Goal: Task Accomplishment & Management: Use online tool/utility

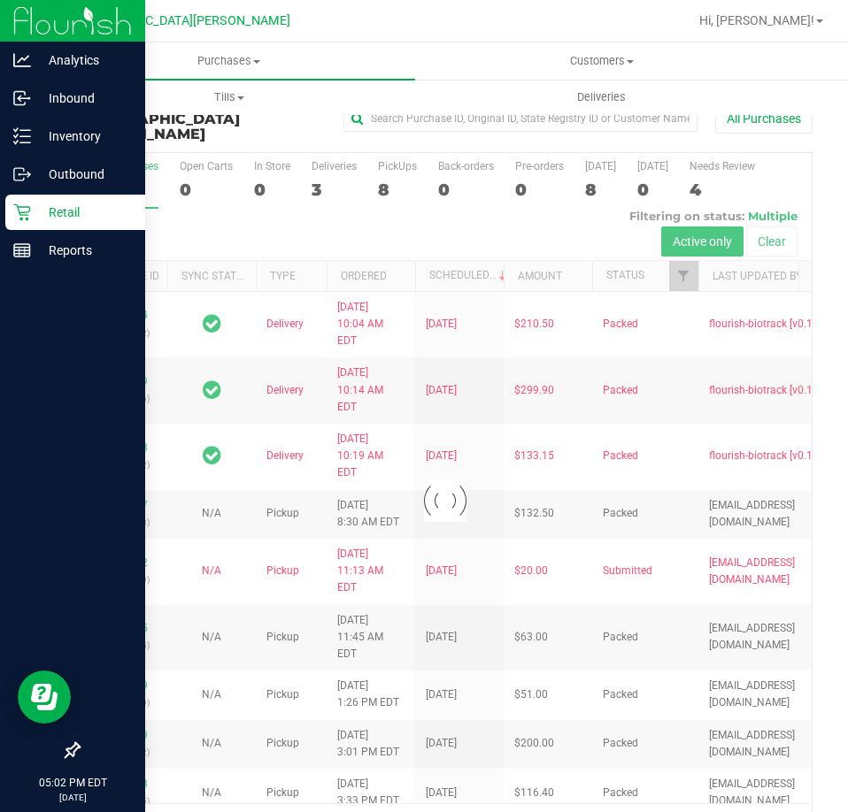
scroll to position [40, 0]
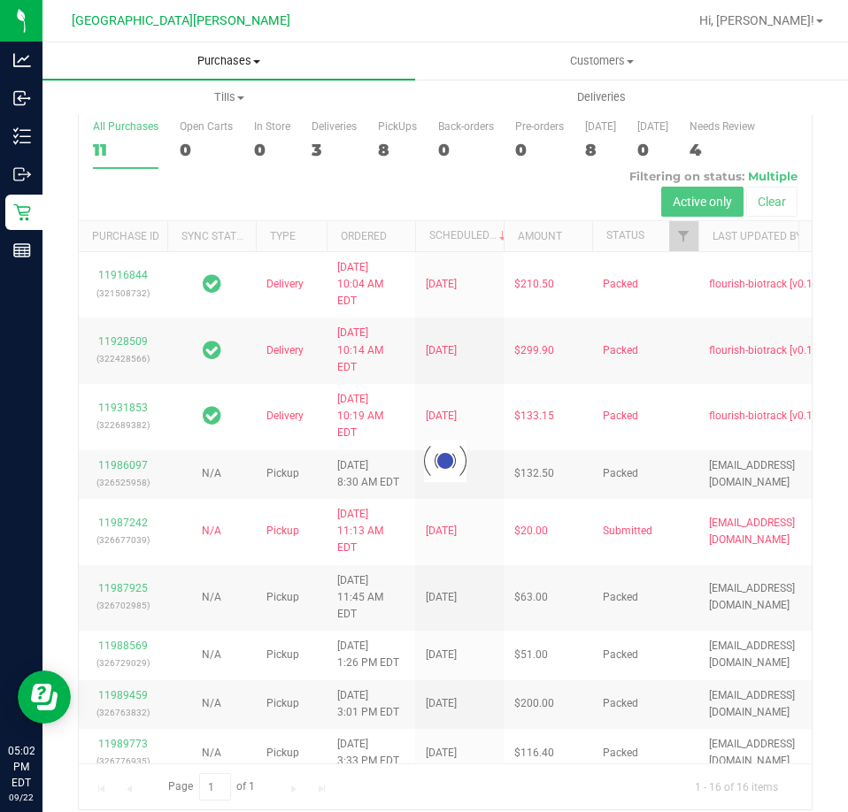
click at [223, 58] on span "Purchases" at bounding box center [228, 61] width 373 height 16
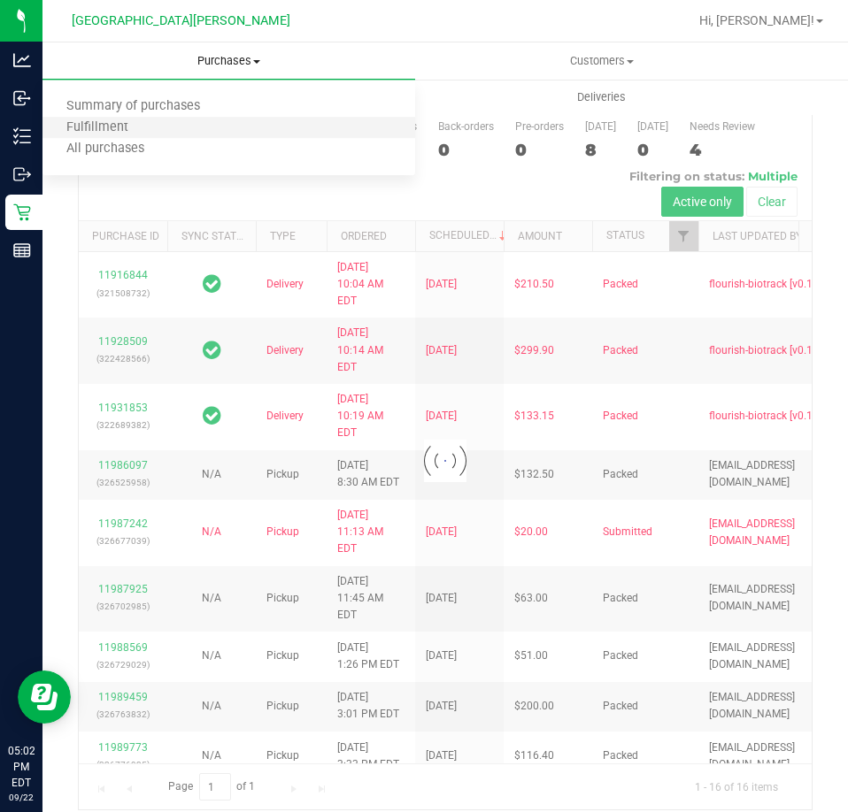
click at [195, 119] on li "Fulfillment" at bounding box center [228, 128] width 373 height 21
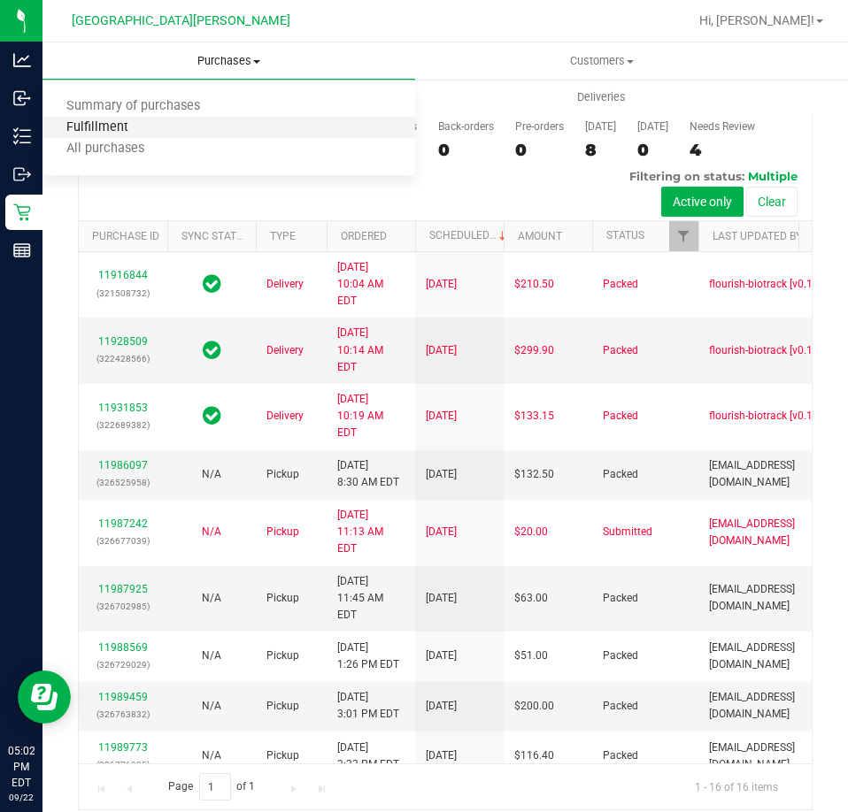
click at [117, 133] on span "Fulfillment" at bounding box center [97, 127] width 110 height 15
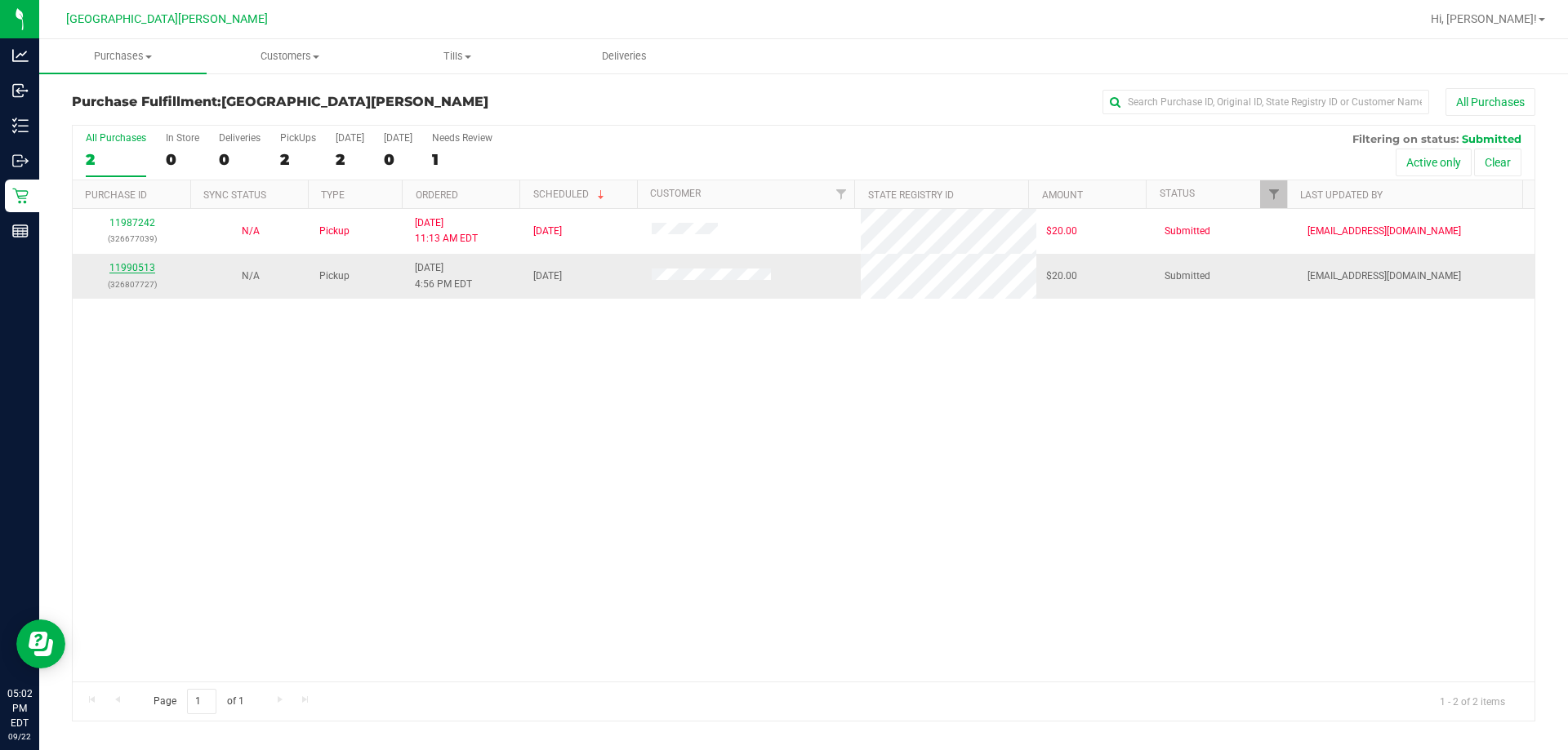
click at [145, 268] on link "11990513" at bounding box center [133, 268] width 46 height 11
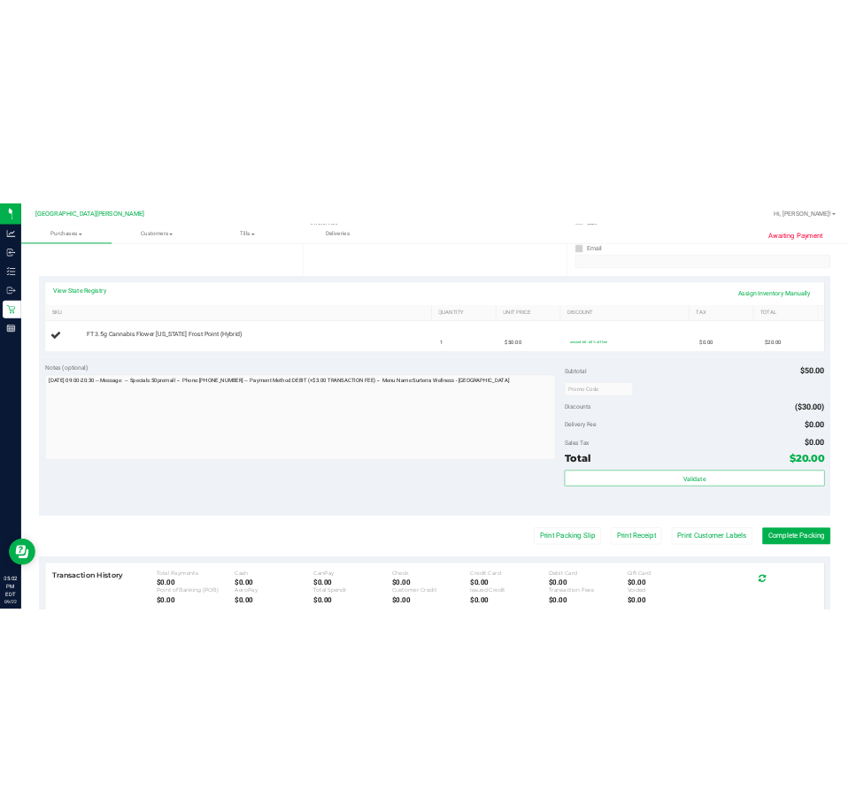
scroll to position [442, 0]
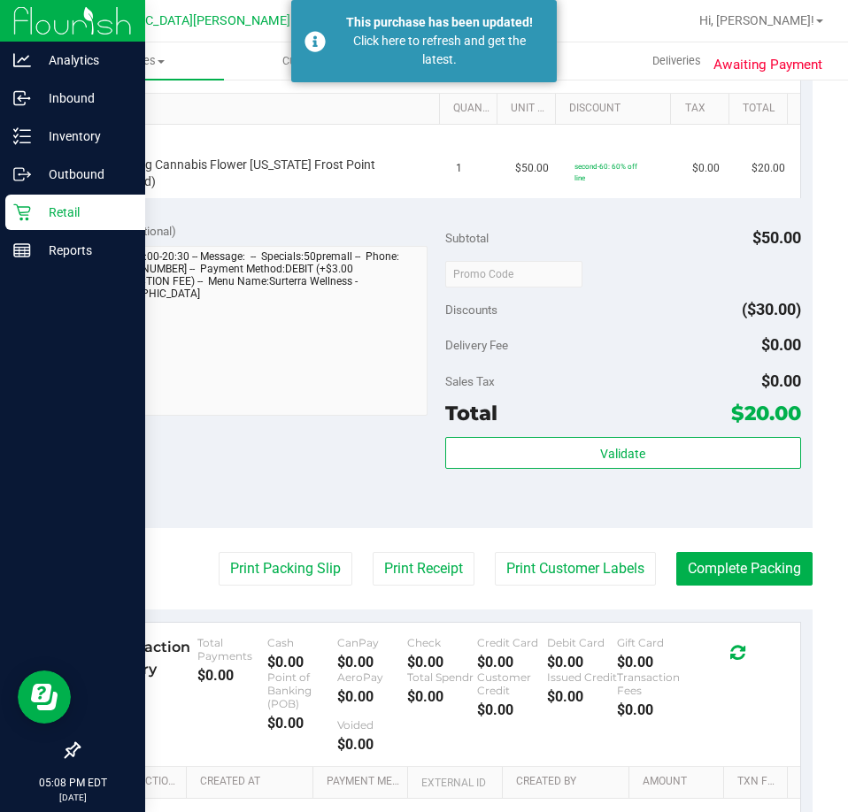
click at [42, 207] on p "Retail" at bounding box center [84, 212] width 106 height 21
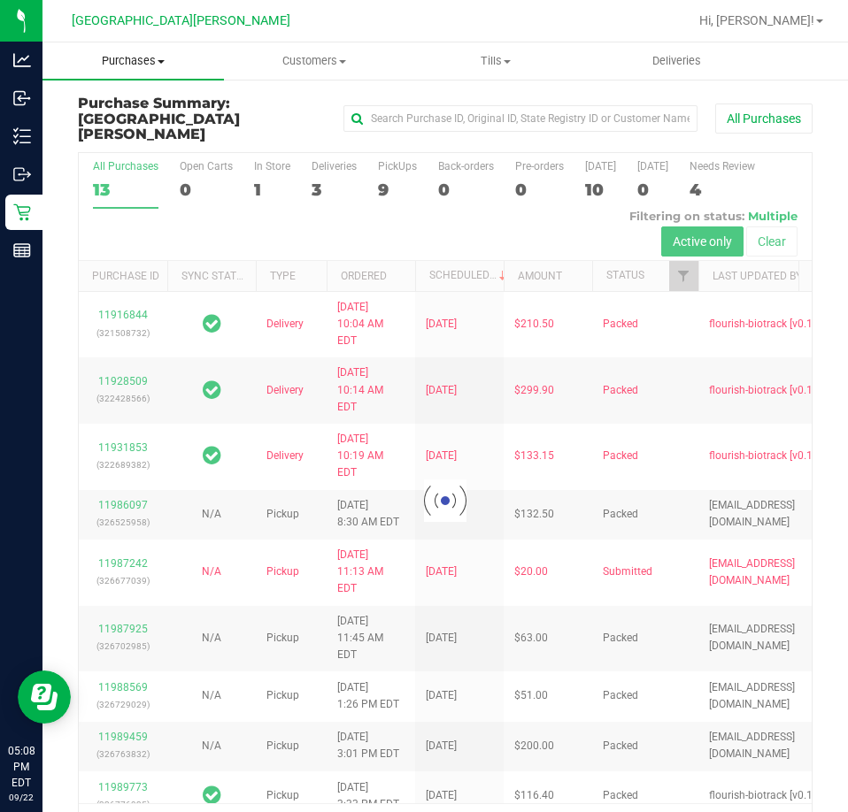
click at [130, 62] on span "Purchases" at bounding box center [132, 61] width 181 height 16
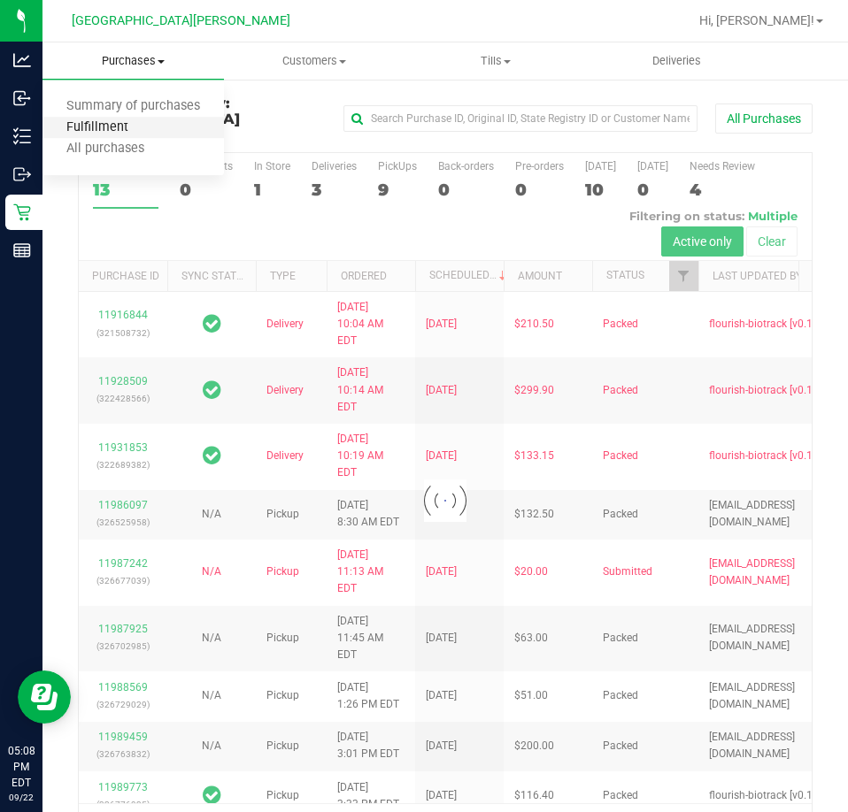
click at [102, 124] on span "Fulfillment" at bounding box center [97, 127] width 110 height 15
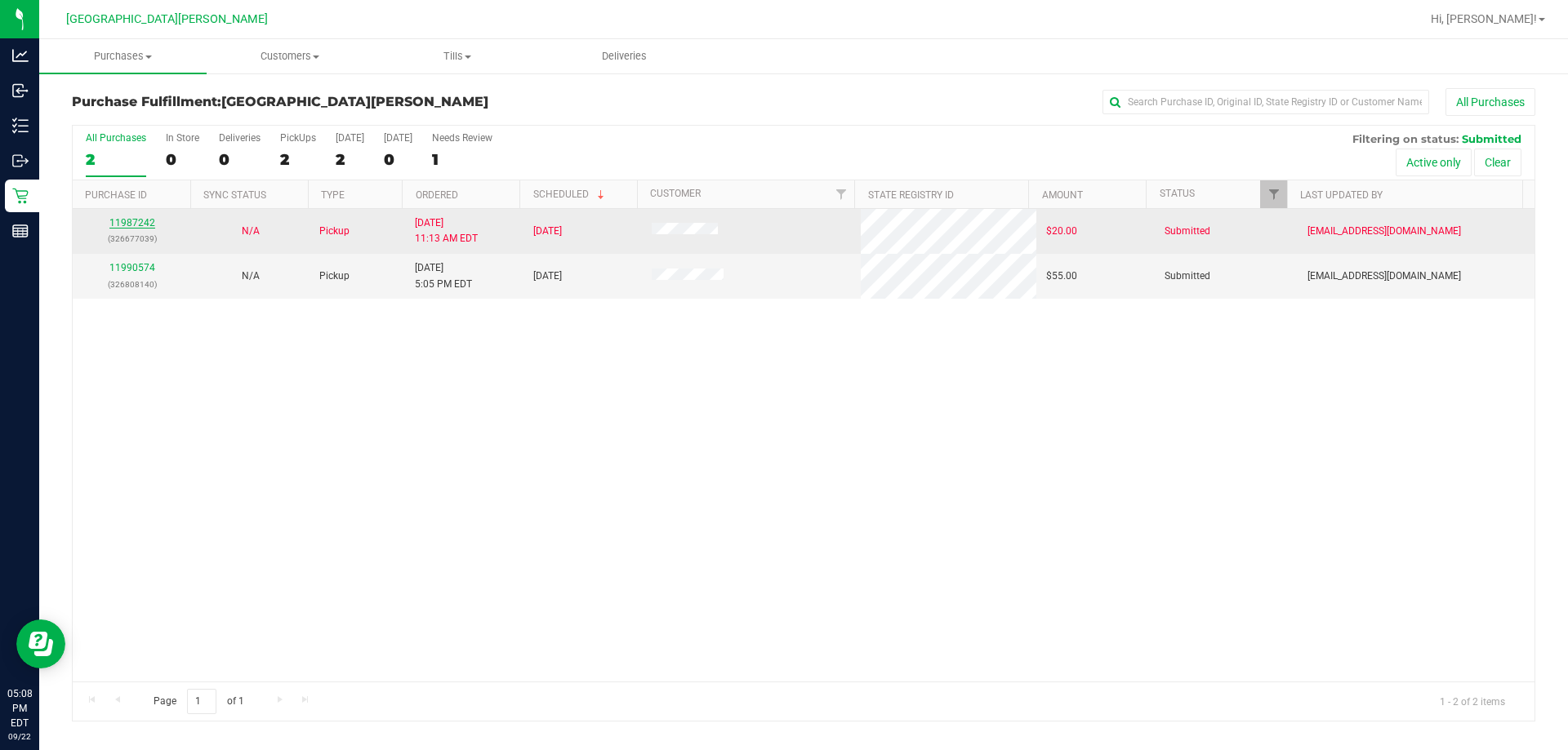
click at [127, 223] on link "11987242" at bounding box center [133, 222] width 46 height 11
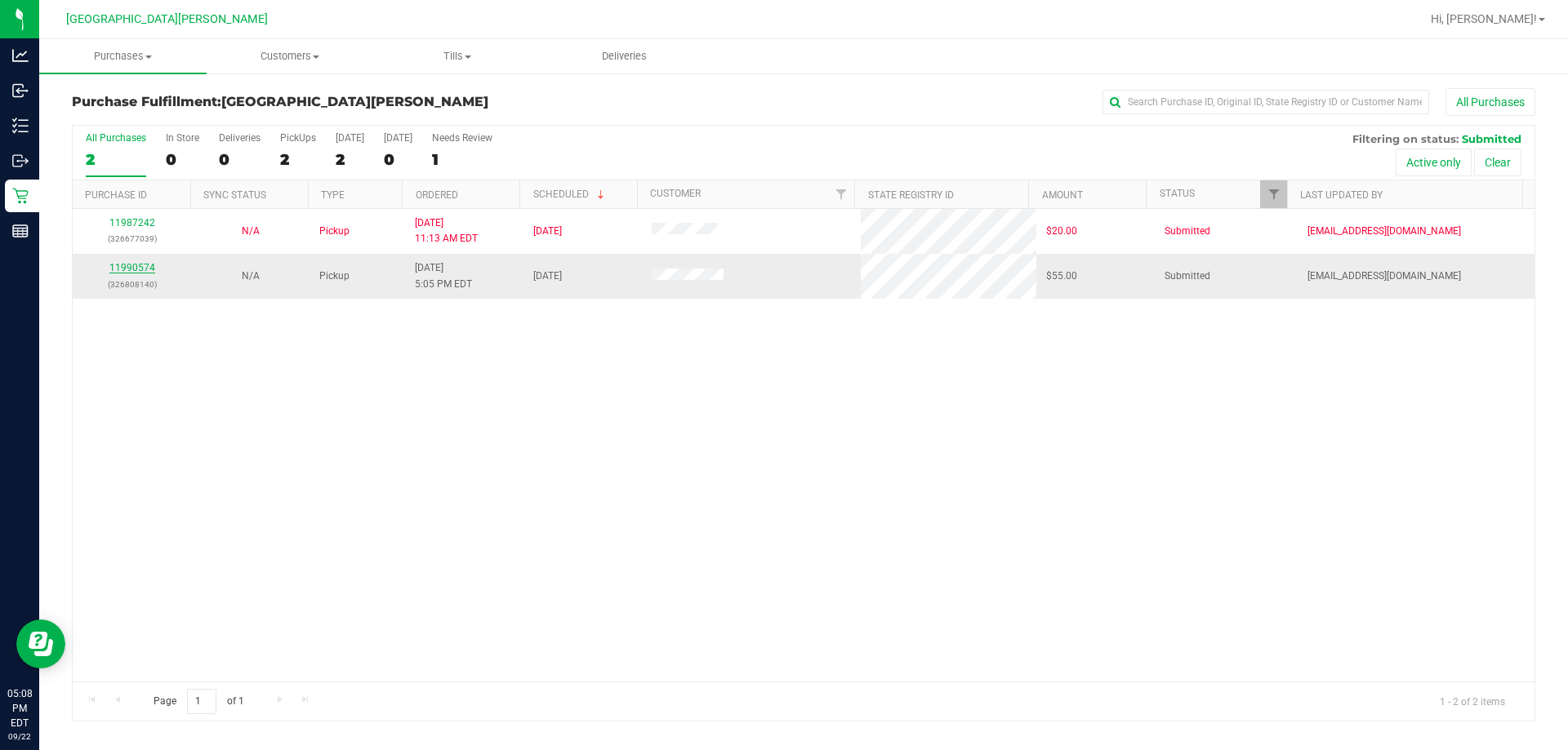
click at [138, 273] on link "11990574" at bounding box center [133, 268] width 46 height 11
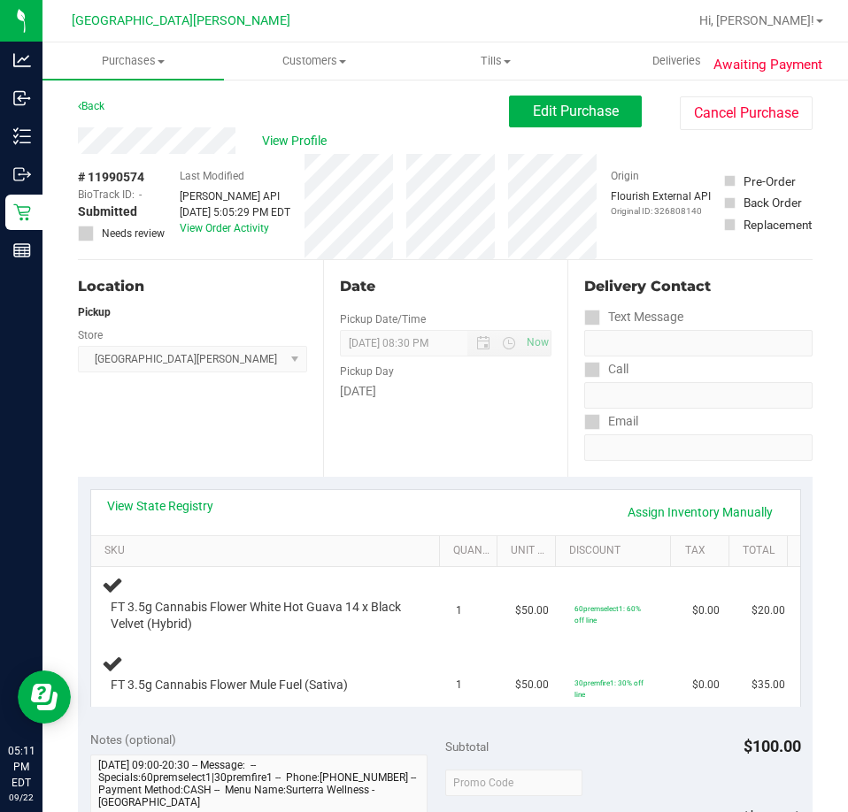
click at [236, 424] on div "Location Pickup Store [GEOGRAPHIC_DATA][PERSON_NAME] Select Store [PERSON_NAME]…" at bounding box center [200, 368] width 245 height 217
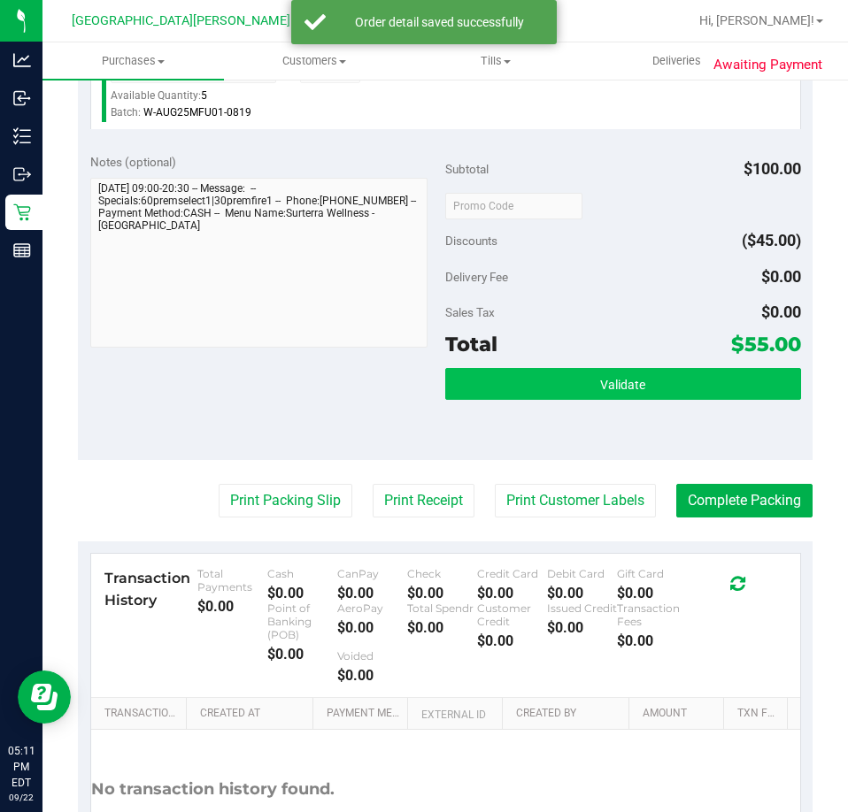
scroll to position [708, 0]
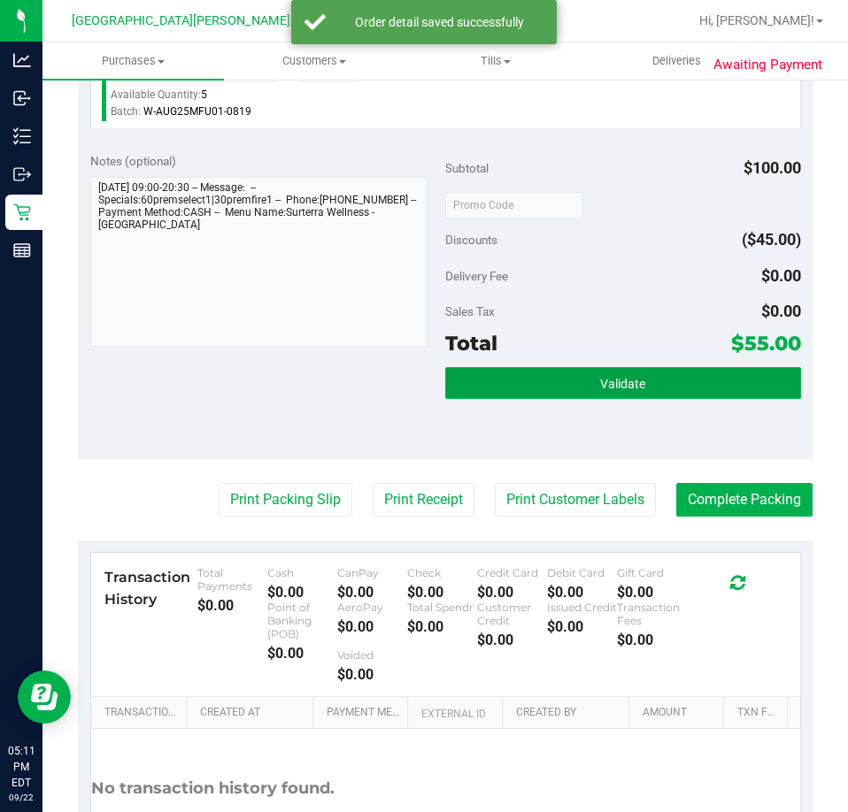
click at [611, 377] on span "Validate" at bounding box center [622, 384] width 45 height 14
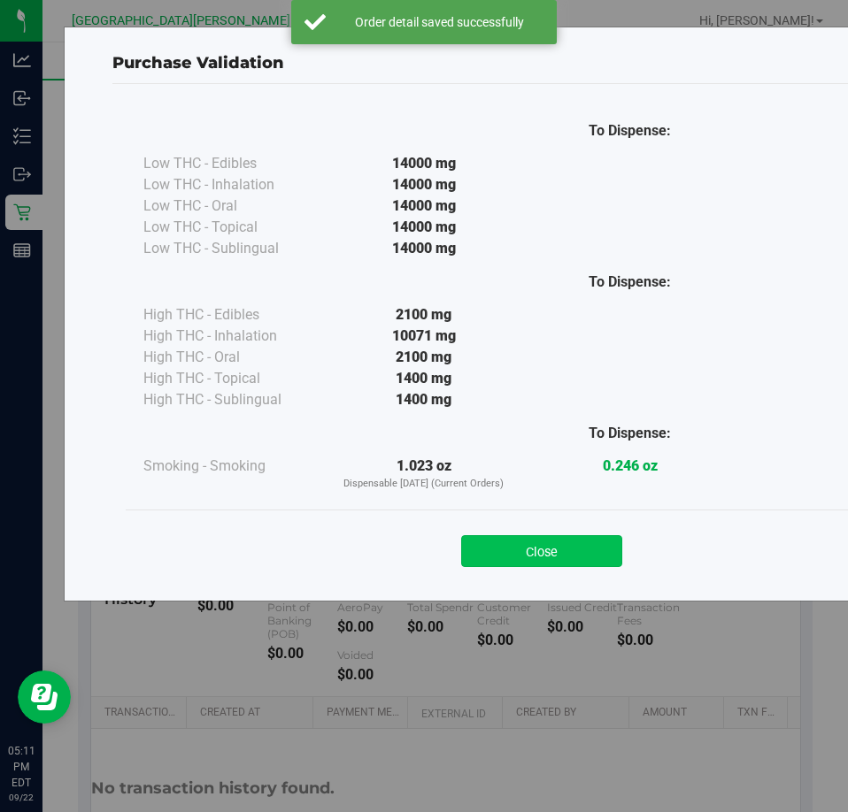
click at [546, 554] on button "Close" at bounding box center [541, 551] width 161 height 32
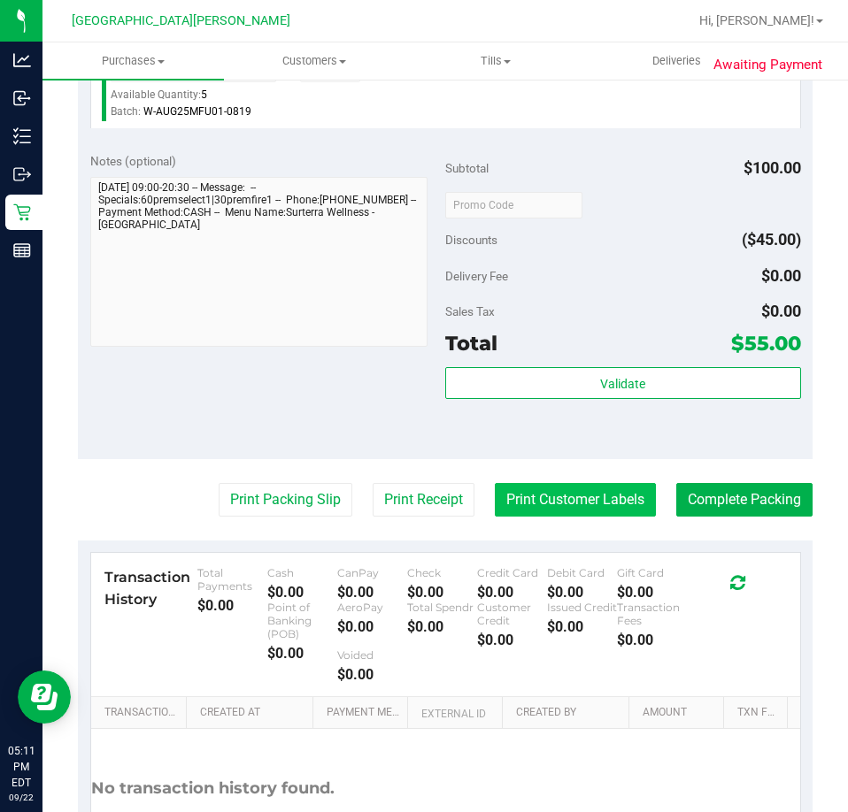
click at [576, 498] on button "Print Customer Labels" at bounding box center [575, 500] width 161 height 34
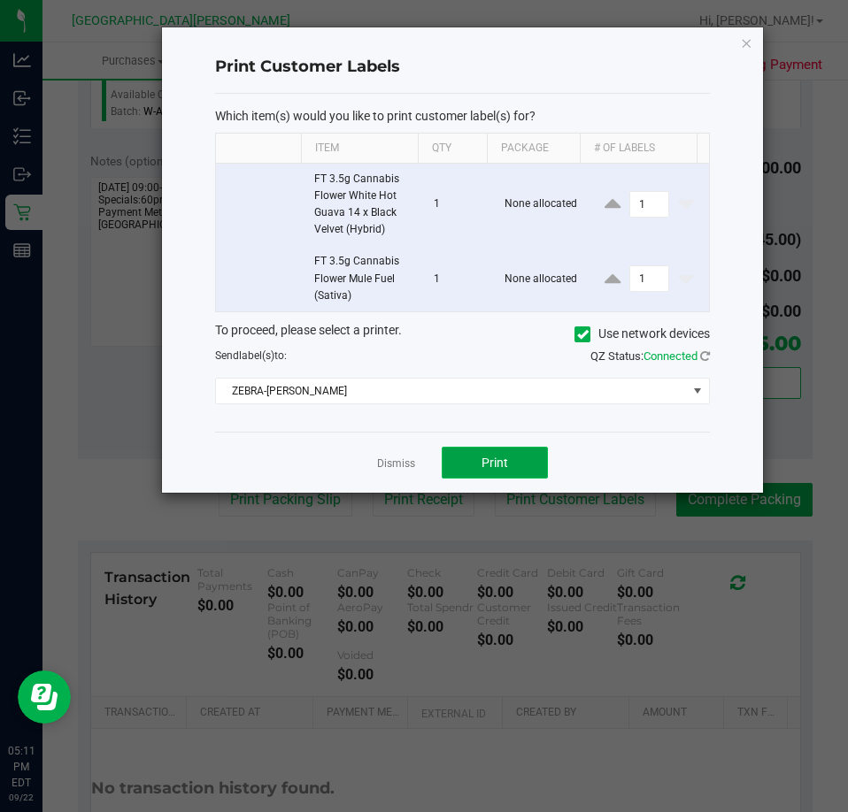
click at [524, 460] on button "Print" at bounding box center [495, 463] width 106 height 32
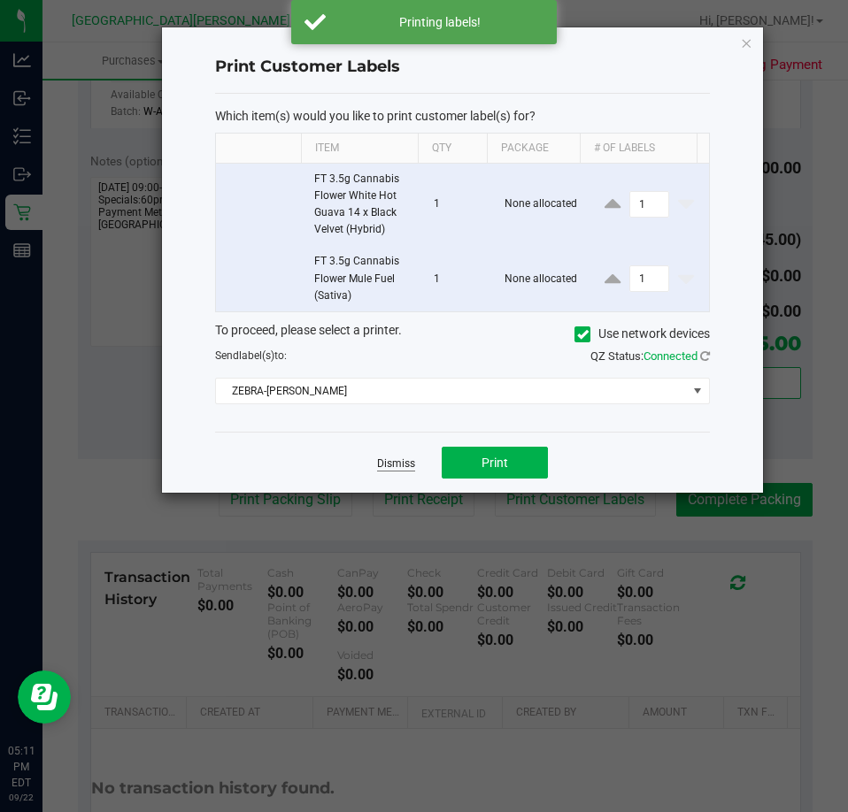
click at [396, 465] on link "Dismiss" at bounding box center [396, 464] width 38 height 15
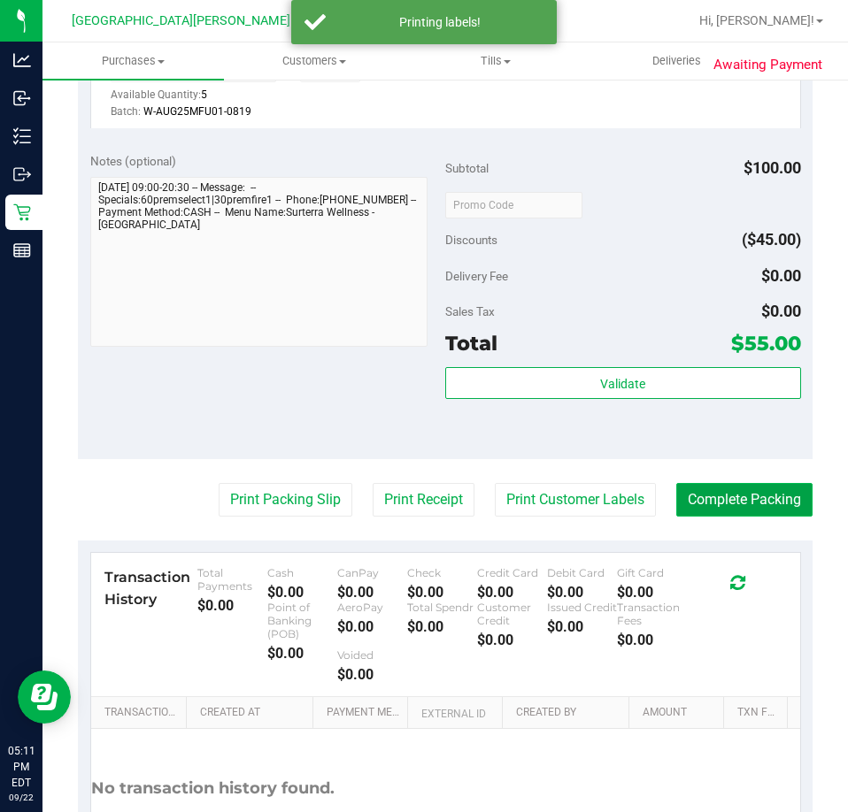
click at [737, 500] on button "Complete Packing" at bounding box center [744, 500] width 136 height 34
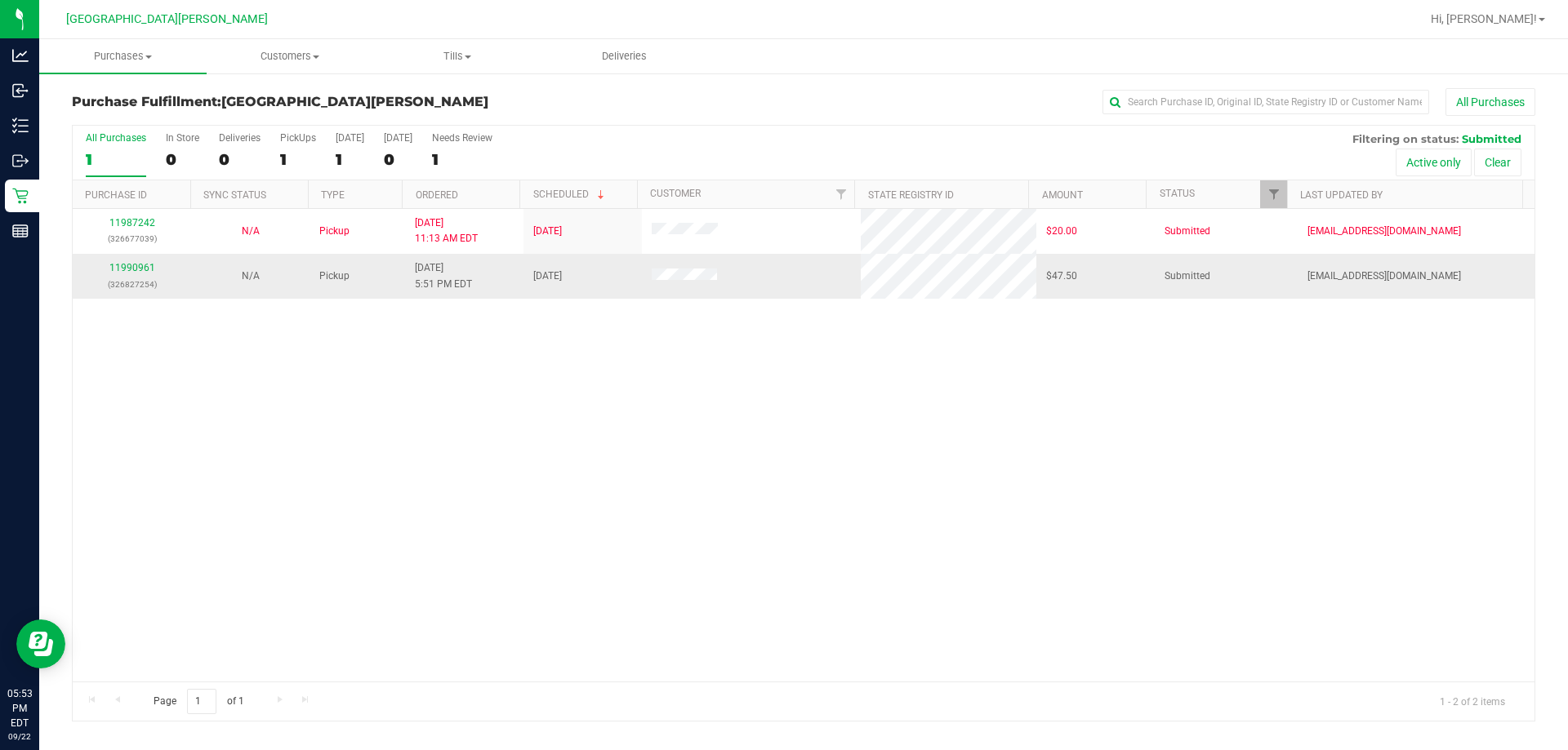
click at [139, 260] on div "11990961 (326827254)" at bounding box center [131, 276] width 99 height 31
click at [134, 266] on link "11990961" at bounding box center [133, 268] width 46 height 11
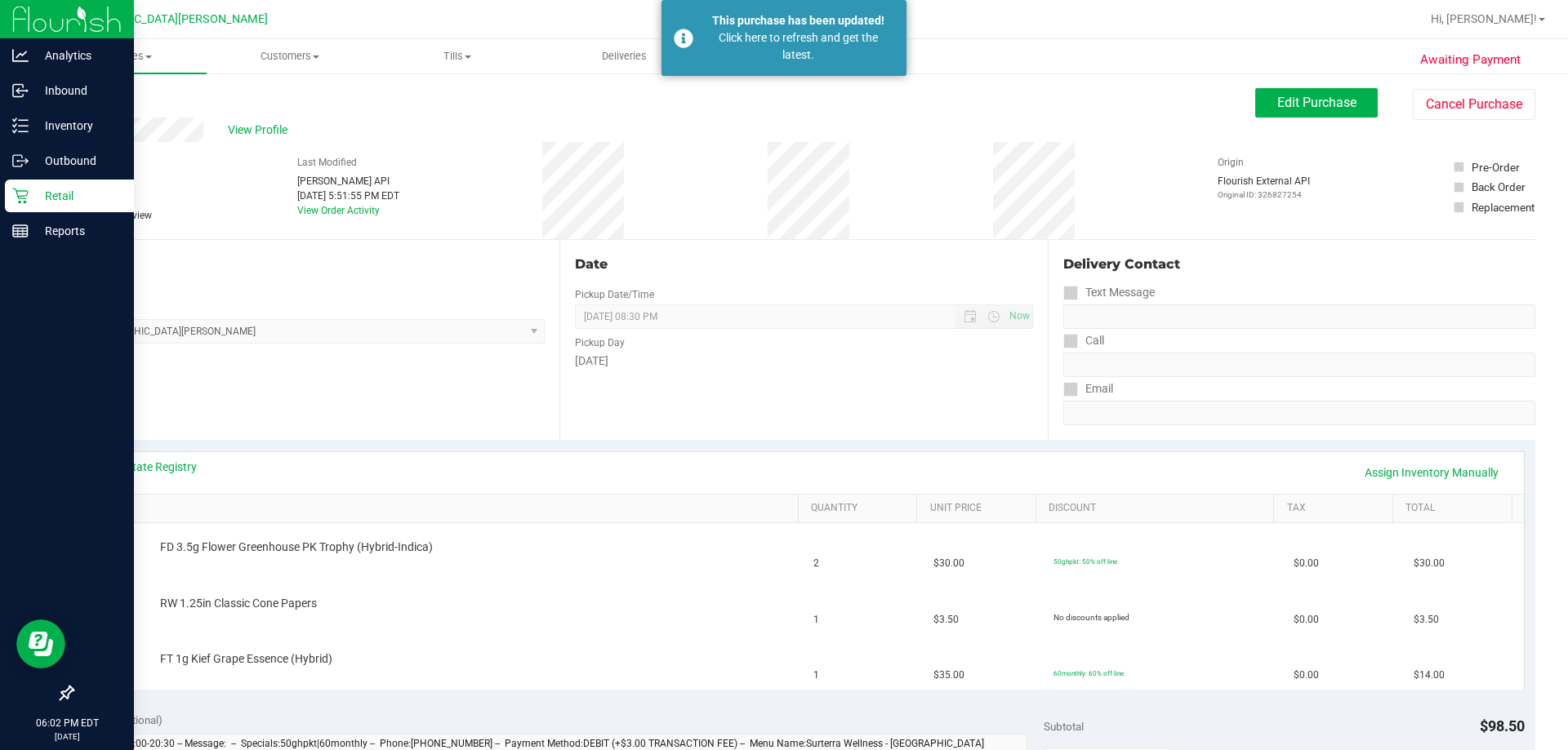
click at [18, 195] on icon at bounding box center [19, 196] width 16 height 16
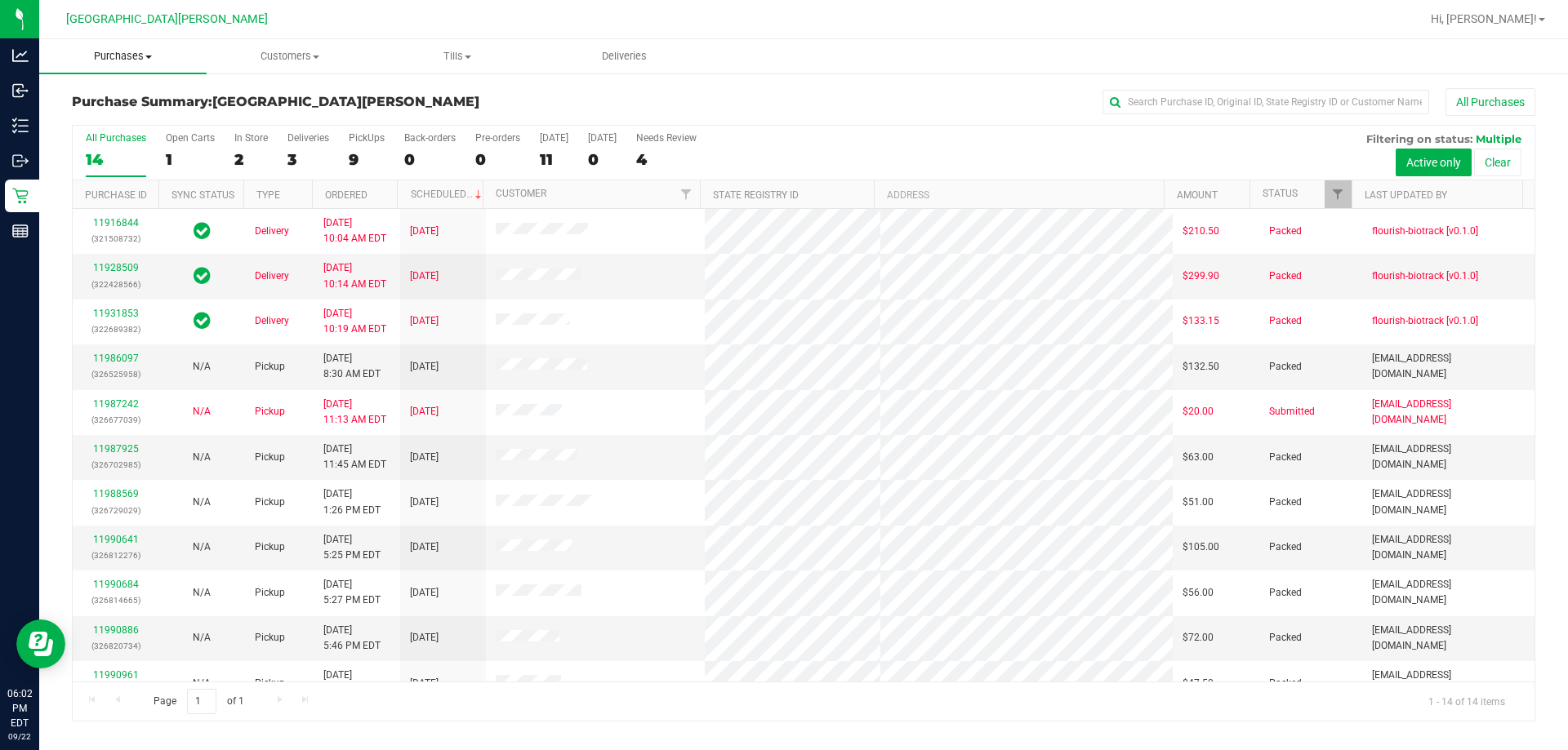
drag, startPoint x: 102, startPoint y: 54, endPoint x: 124, endPoint y: 91, distance: 43.0
click at [102, 53] on span "Purchases" at bounding box center [122, 56] width 167 height 15
click at [117, 115] on span "Fulfillment" at bounding box center [90, 117] width 102 height 14
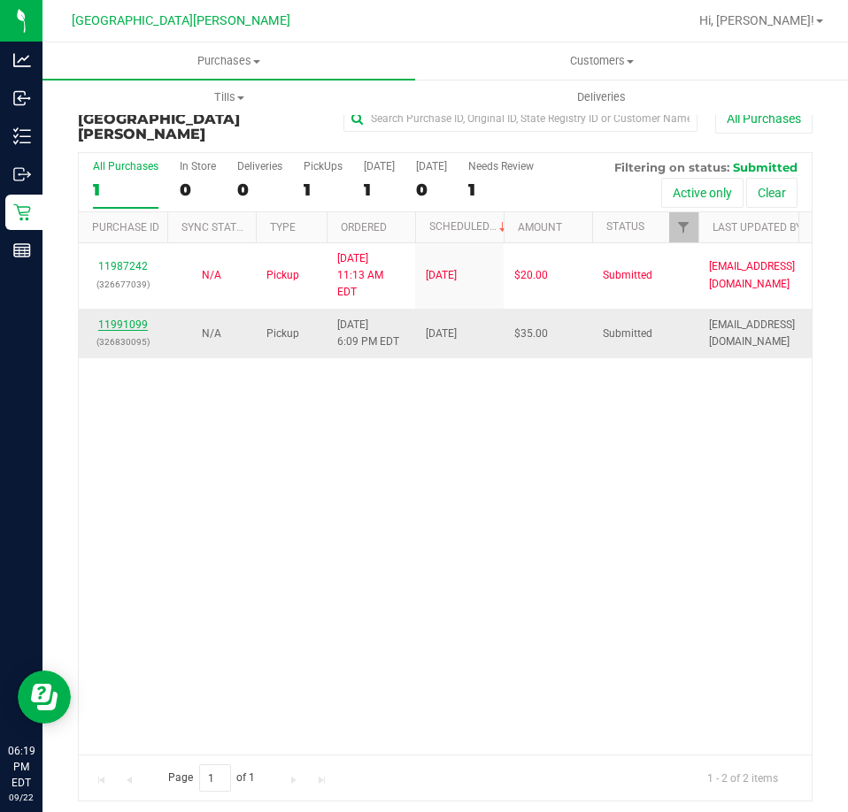
click at [126, 319] on link "11991099" at bounding box center [123, 325] width 50 height 12
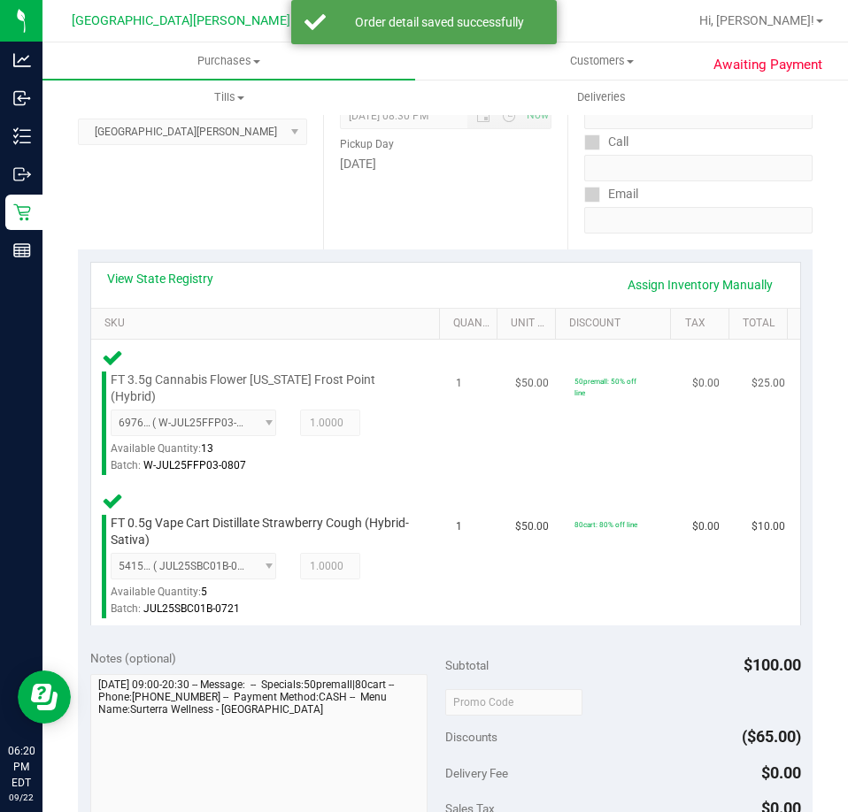
scroll to position [531, 0]
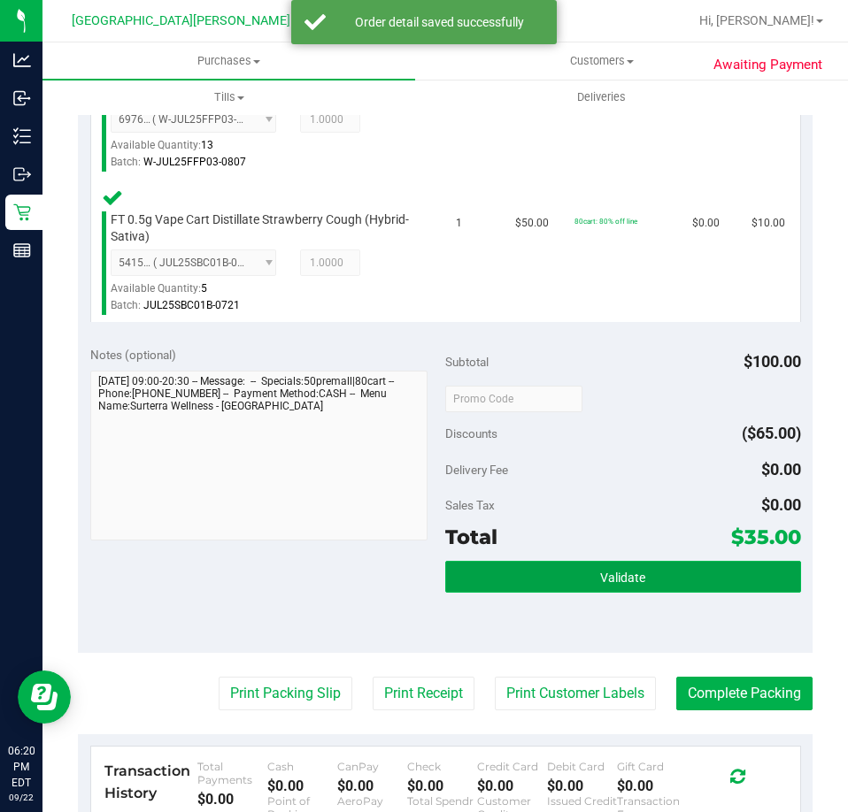
click at [576, 561] on button "Validate" at bounding box center [623, 577] width 356 height 32
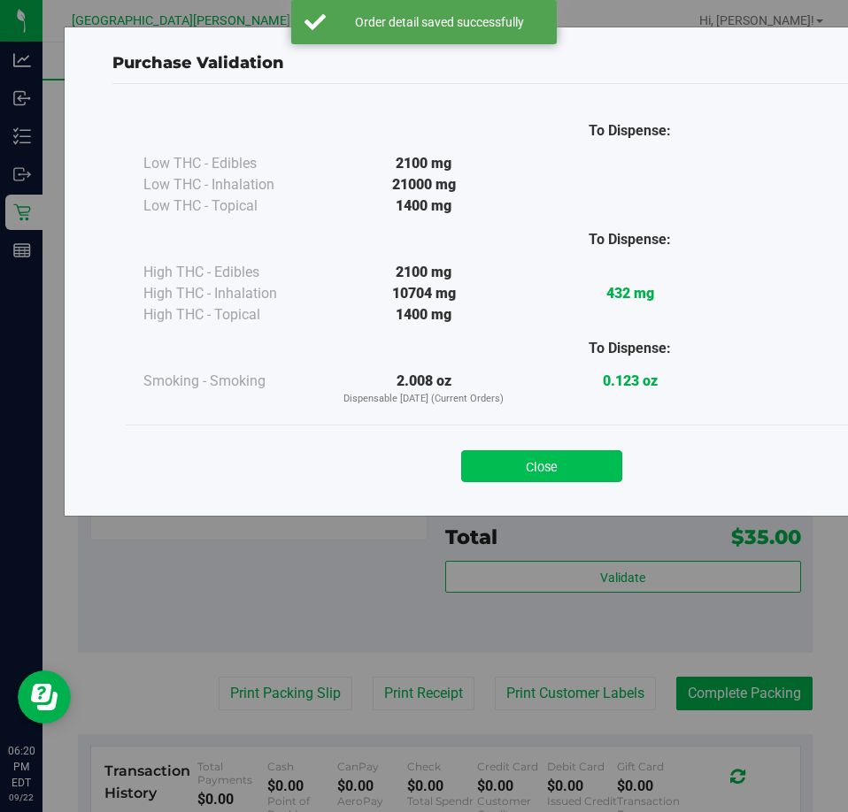
click at [562, 453] on button "Close" at bounding box center [541, 466] width 161 height 32
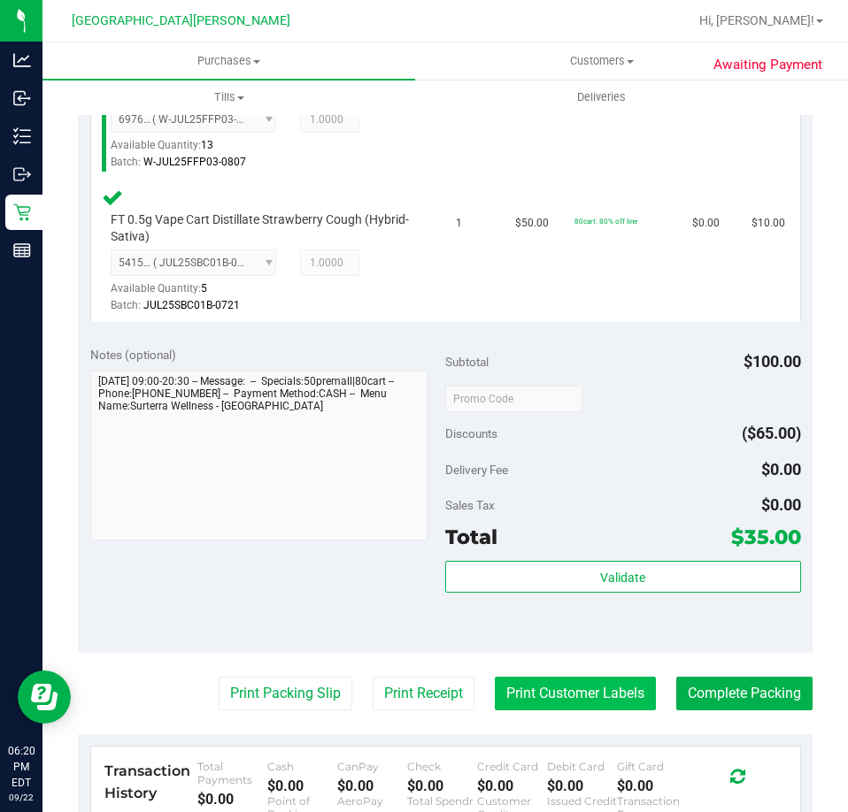
click at [536, 677] on button "Print Customer Labels" at bounding box center [575, 694] width 161 height 34
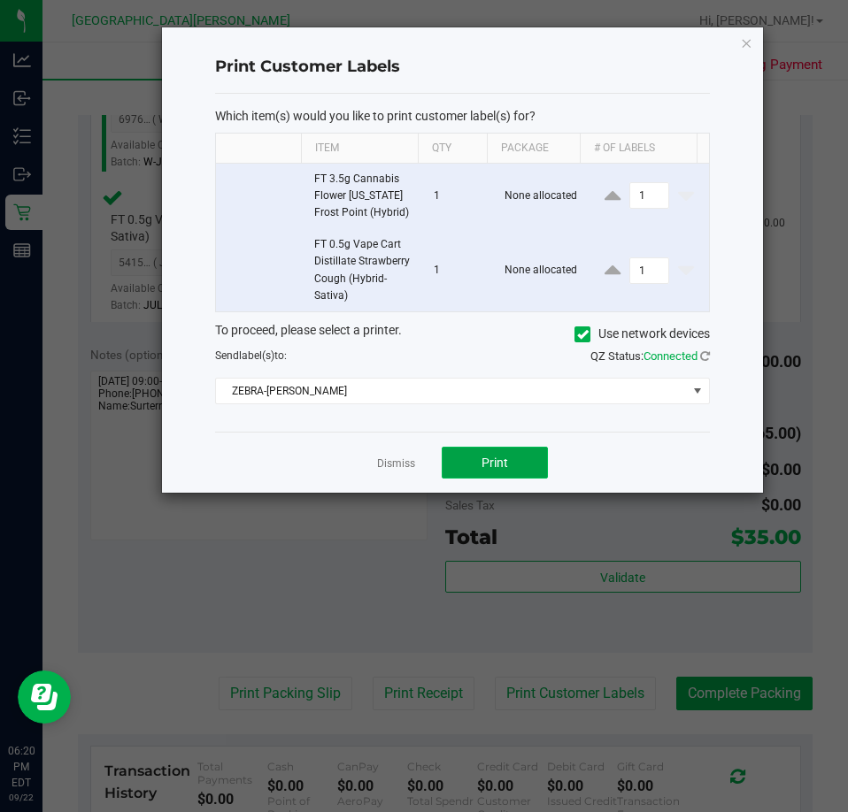
click at [502, 464] on span "Print" at bounding box center [494, 463] width 27 height 14
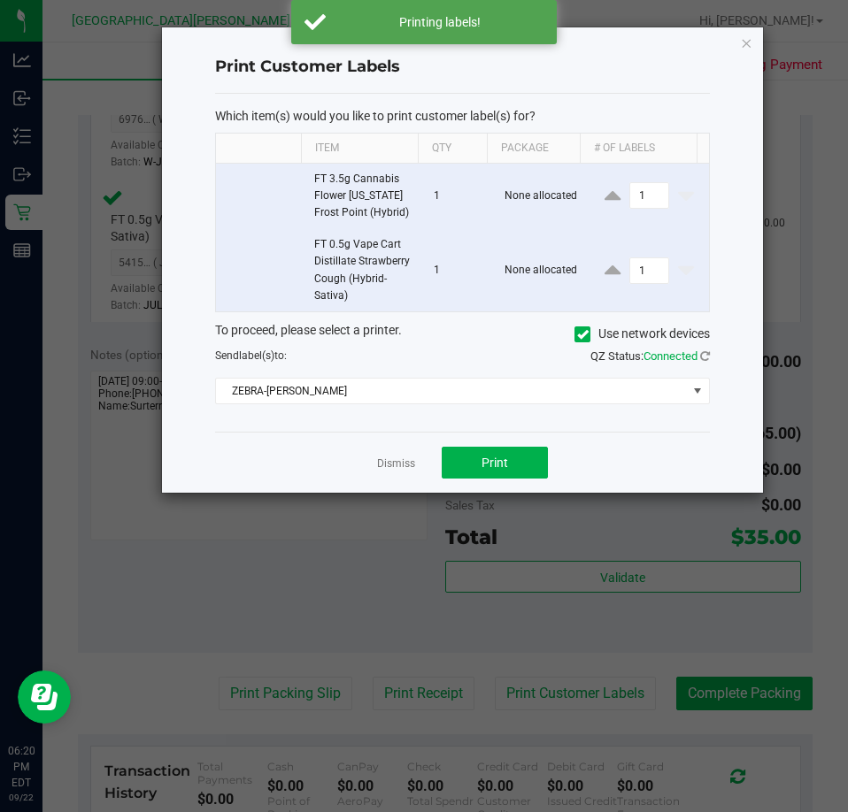
click at [397, 465] on link "Dismiss" at bounding box center [396, 464] width 38 height 15
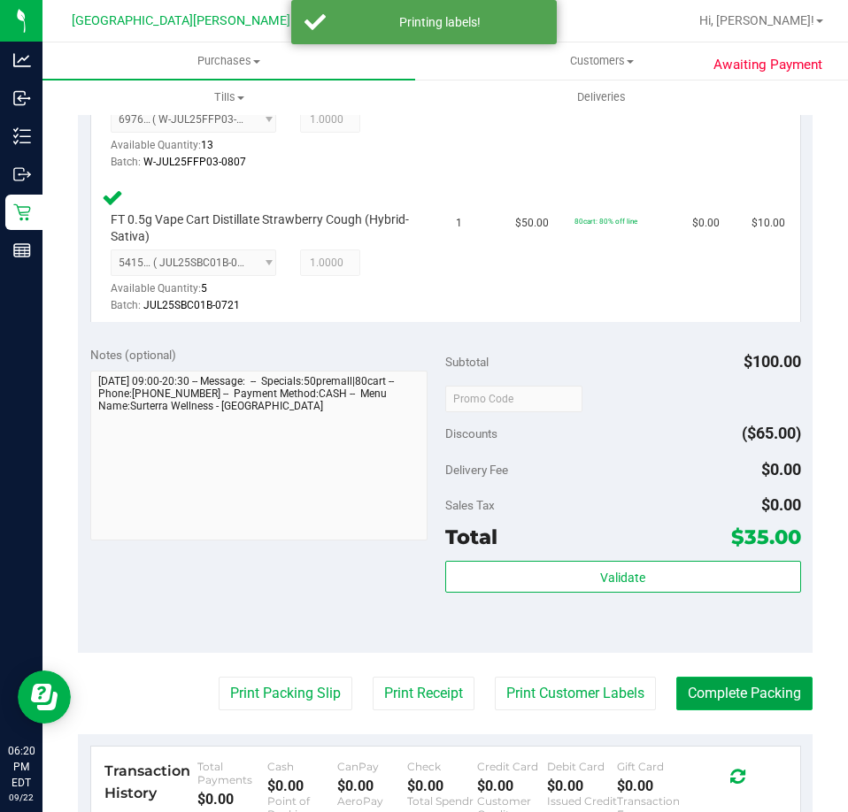
click at [751, 677] on button "Complete Packing" at bounding box center [744, 694] width 136 height 34
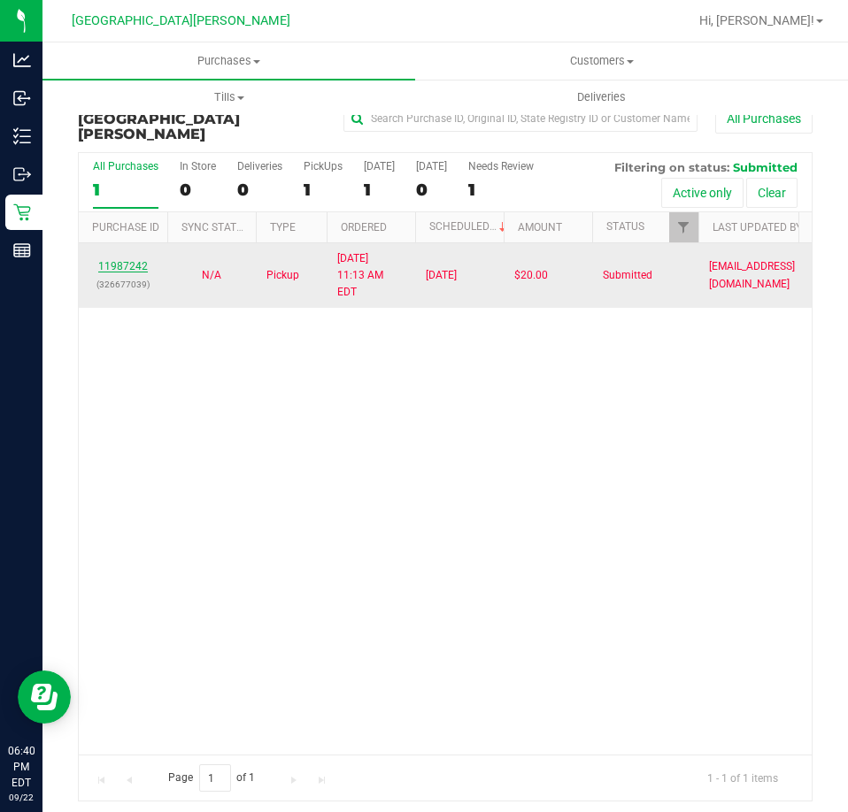
click at [123, 260] on link "11987242" at bounding box center [123, 266] width 50 height 12
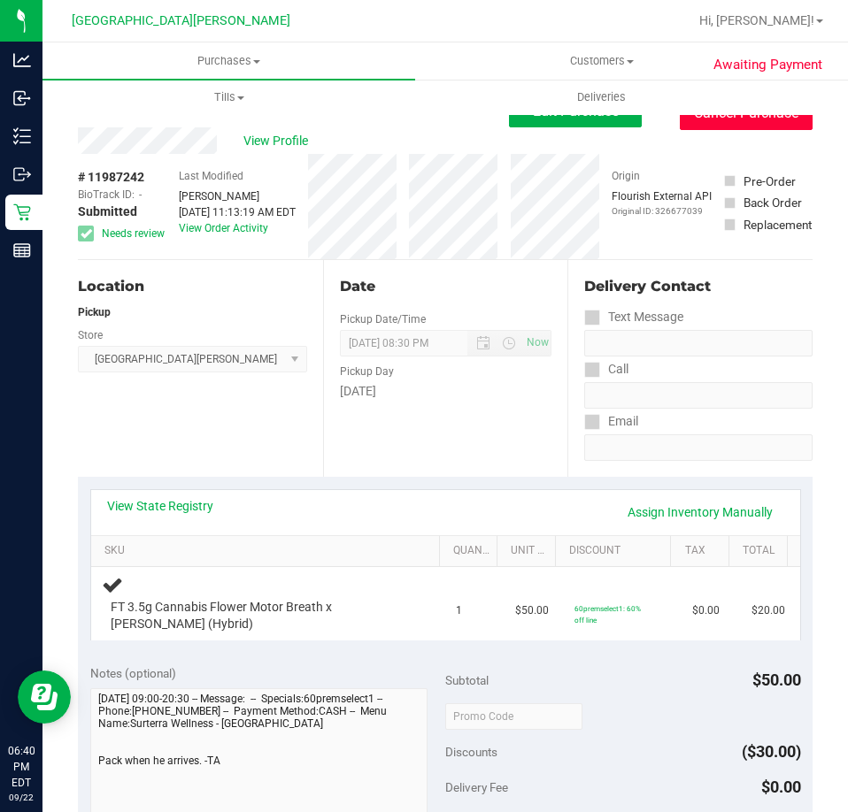
click at [704, 125] on button "Cancel Purchase" at bounding box center [746, 113] width 133 height 34
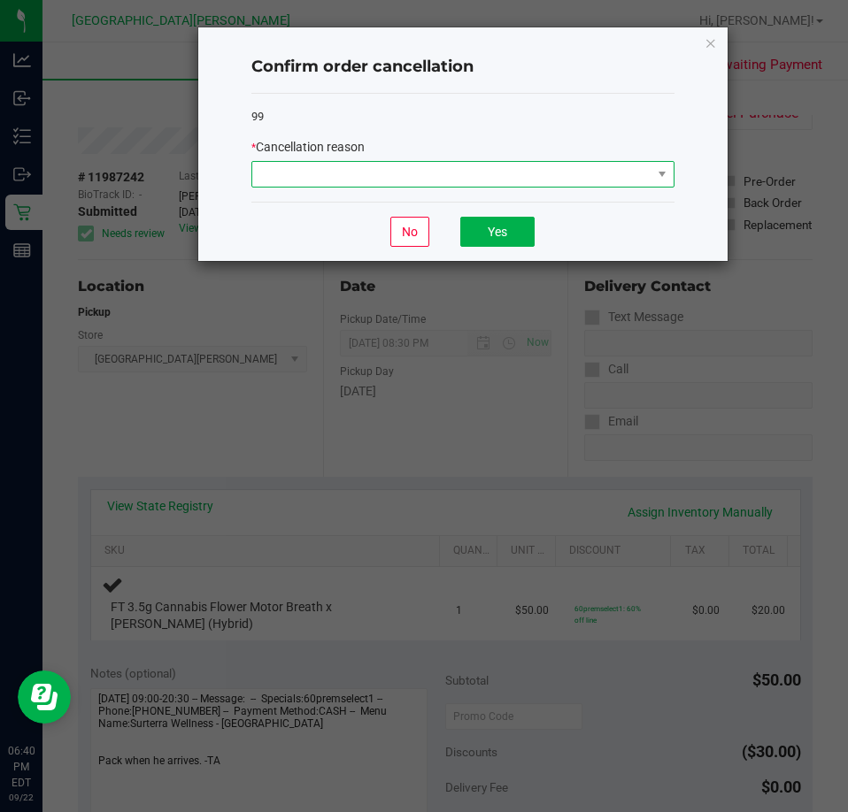
click at [473, 173] on span at bounding box center [451, 174] width 399 height 25
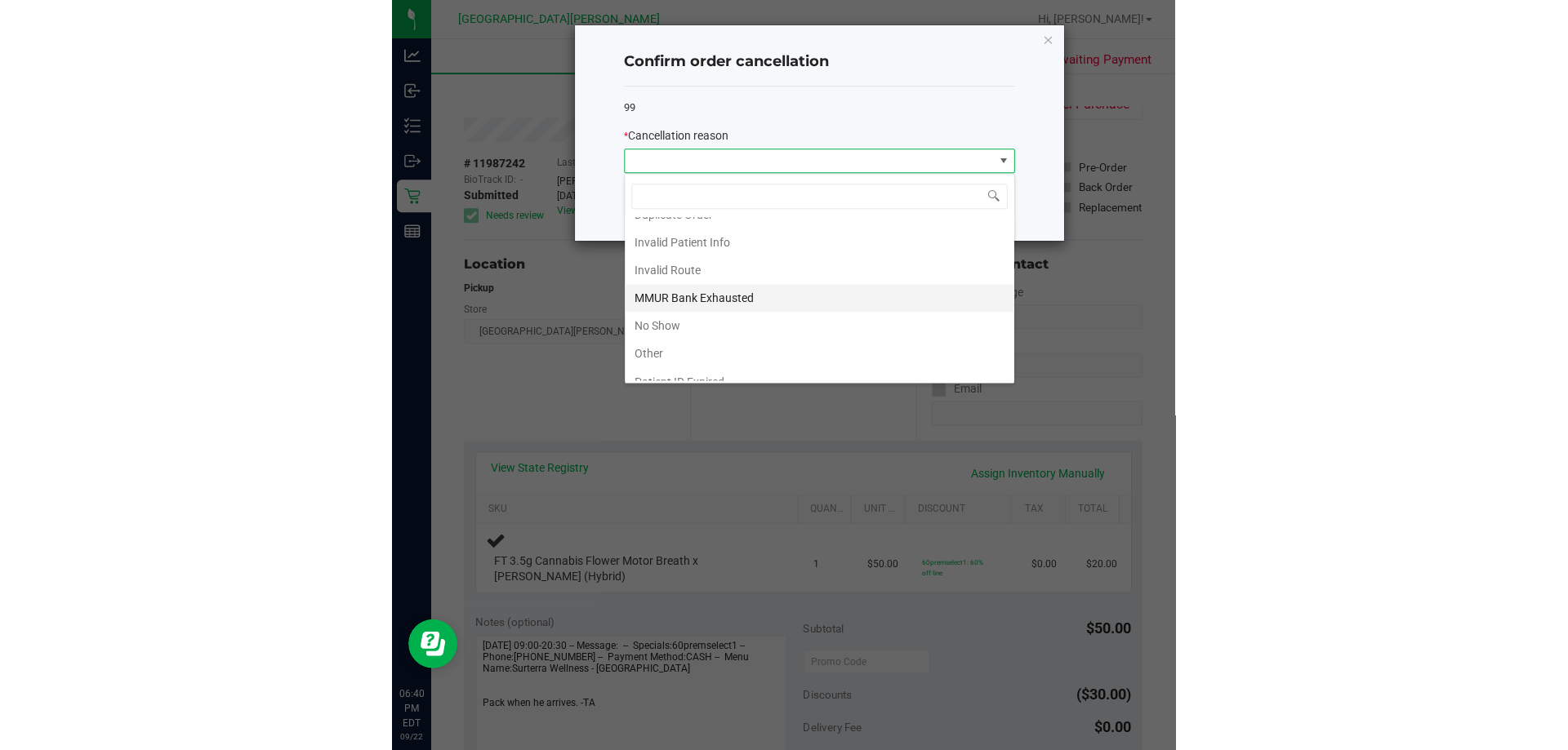
scroll to position [87, 0]
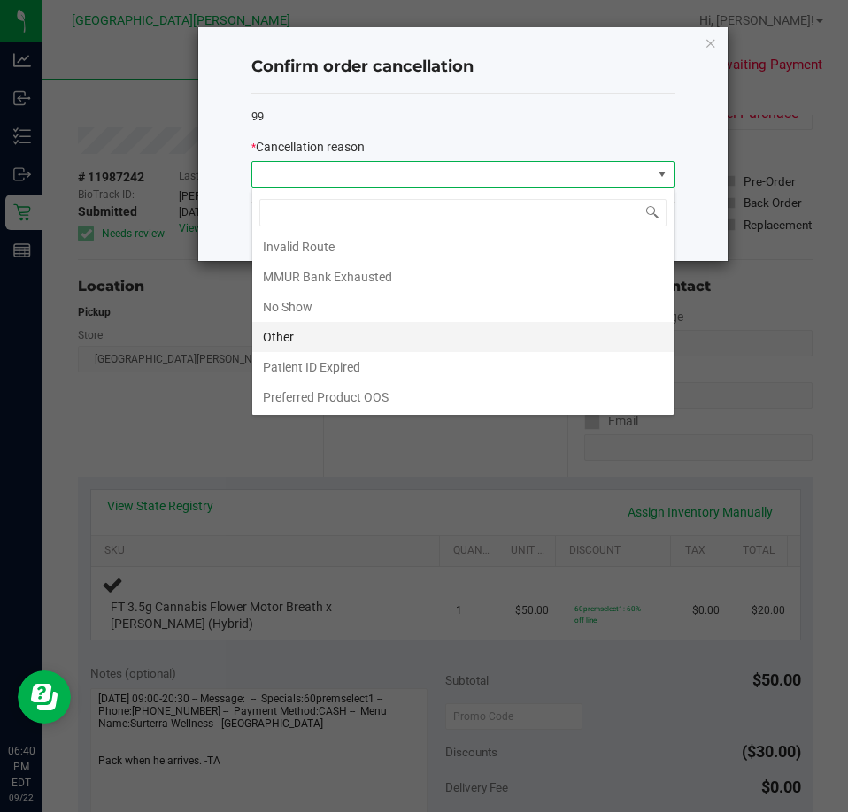
click at [290, 335] on li "Other" at bounding box center [462, 337] width 421 height 30
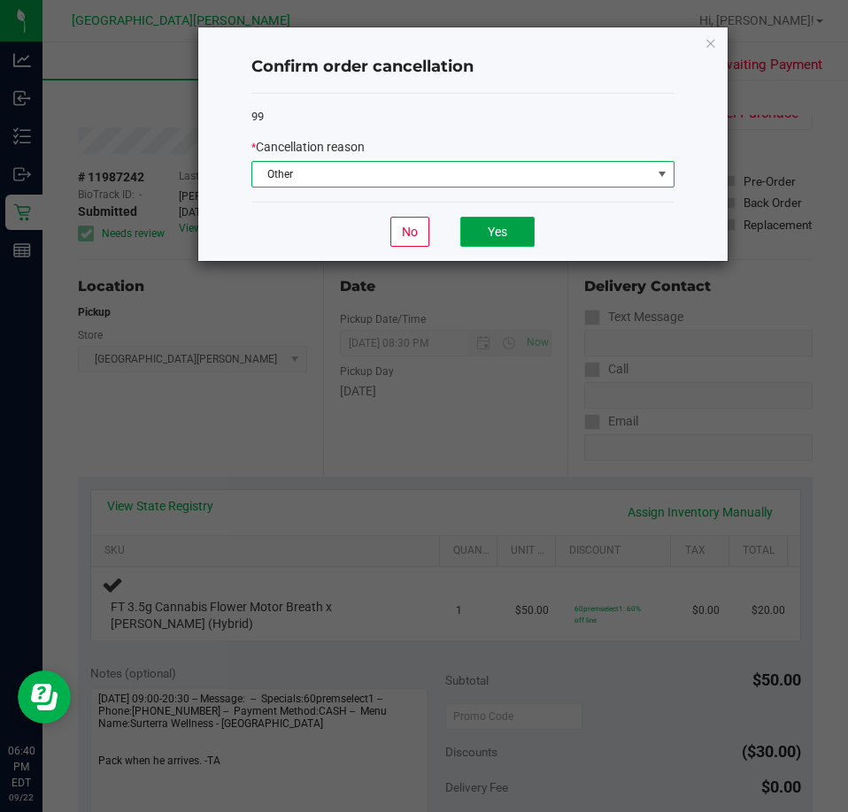
click at [465, 236] on button "Yes" at bounding box center [497, 232] width 74 height 30
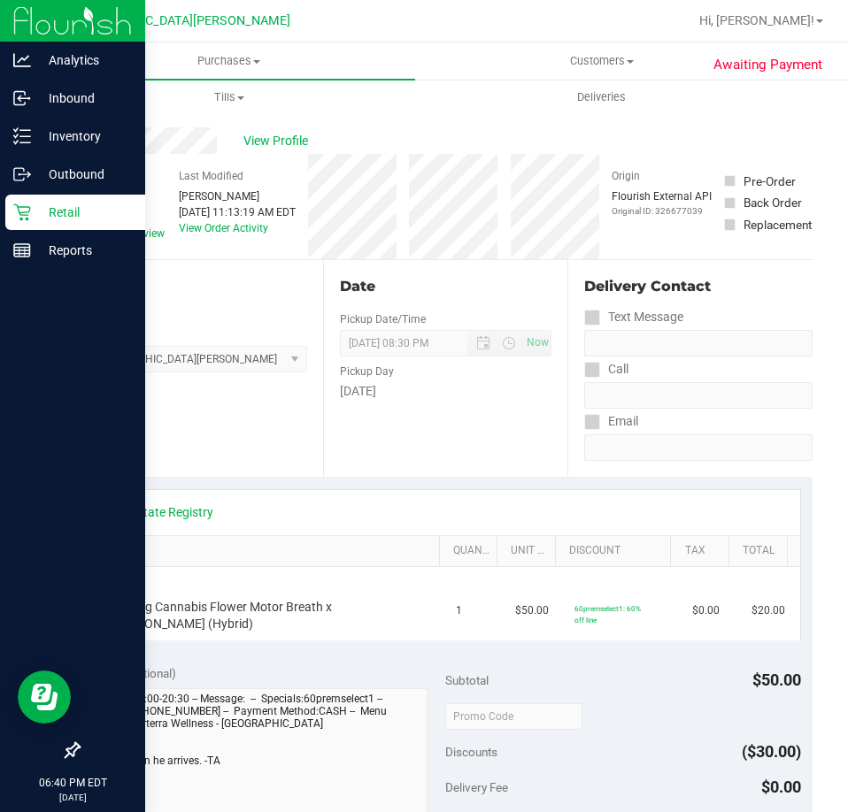
click at [54, 213] on p "Retail" at bounding box center [84, 212] width 106 height 21
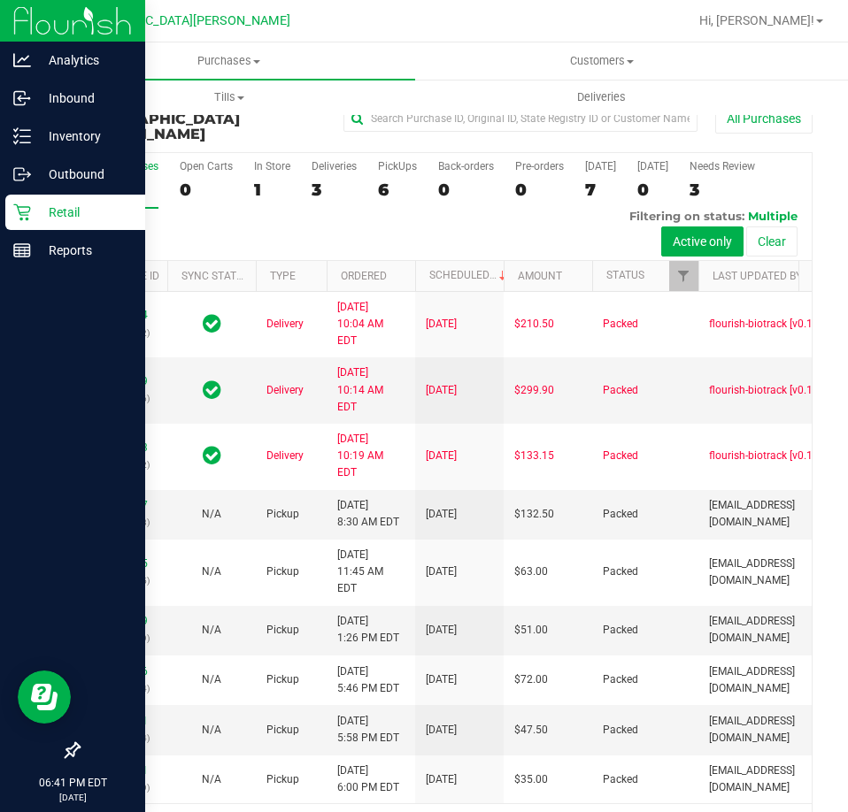
click at [26, 209] on icon at bounding box center [22, 213] width 18 height 18
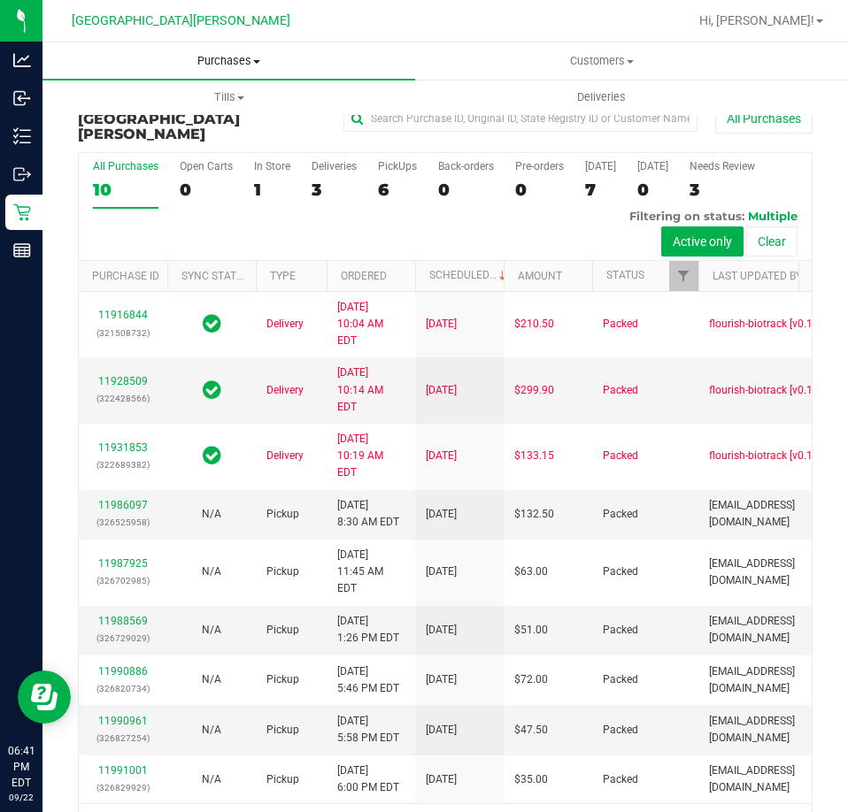
click at [241, 59] on span "Purchases" at bounding box center [228, 61] width 373 height 16
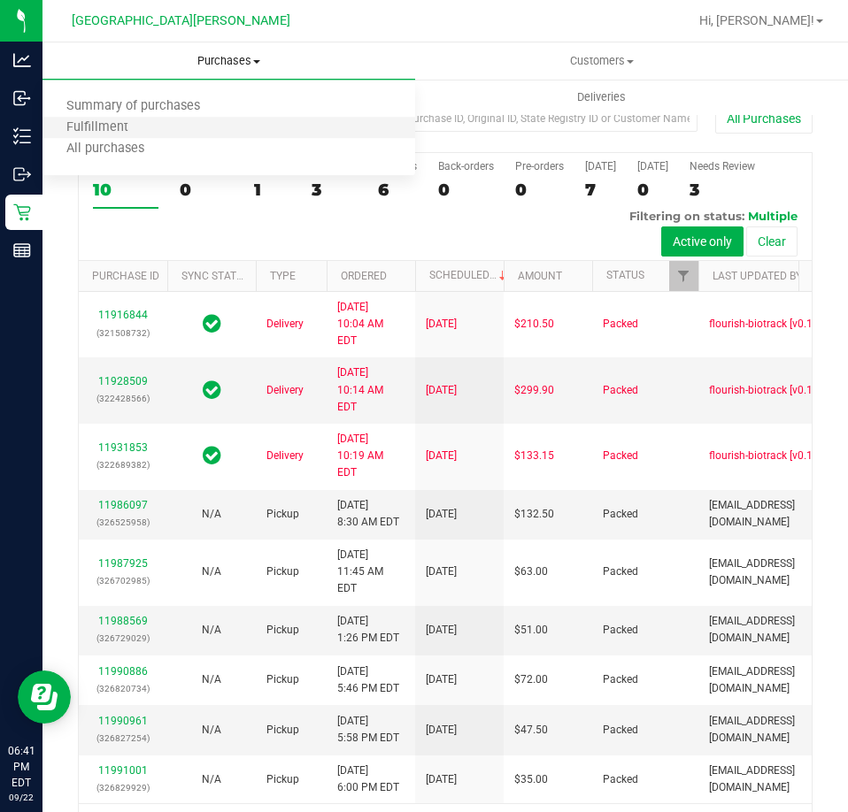
click at [183, 128] on li "Fulfillment" at bounding box center [228, 128] width 373 height 21
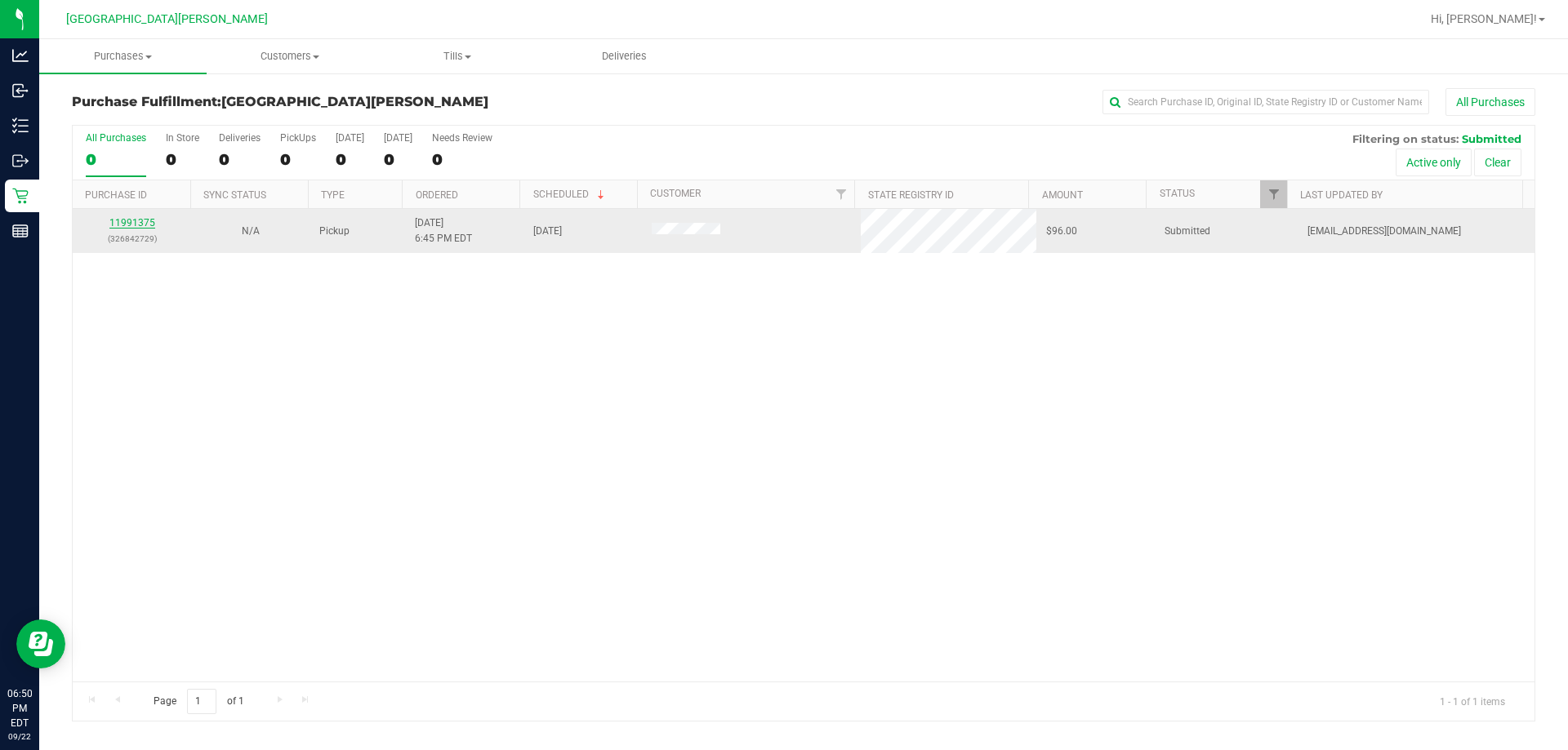
click at [148, 225] on link "11991375" at bounding box center [133, 222] width 46 height 11
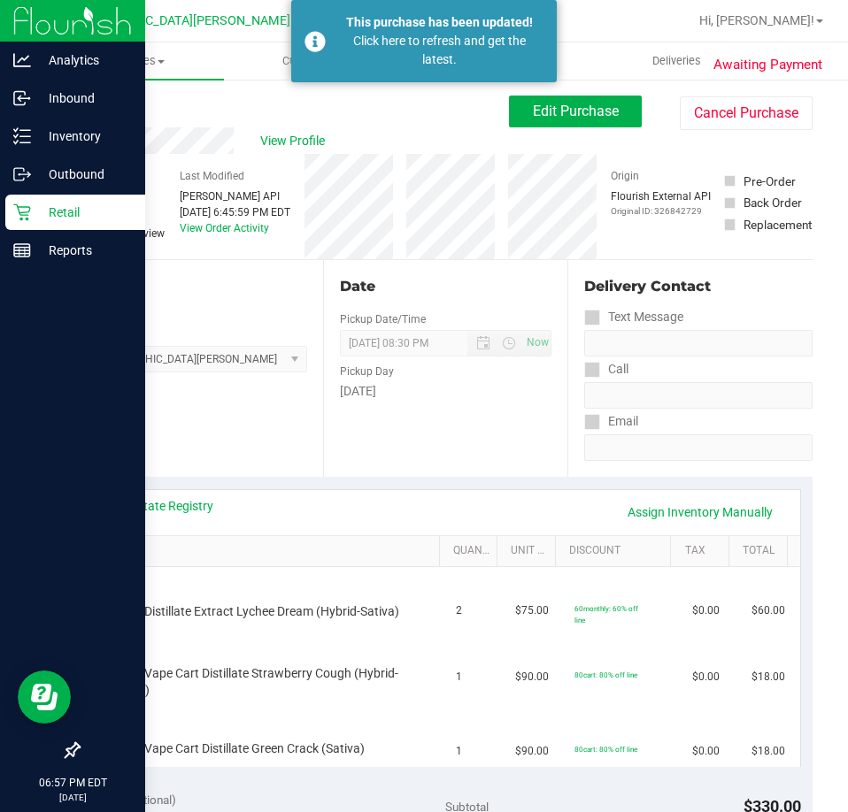
click at [46, 221] on p "Retail" at bounding box center [84, 212] width 106 height 21
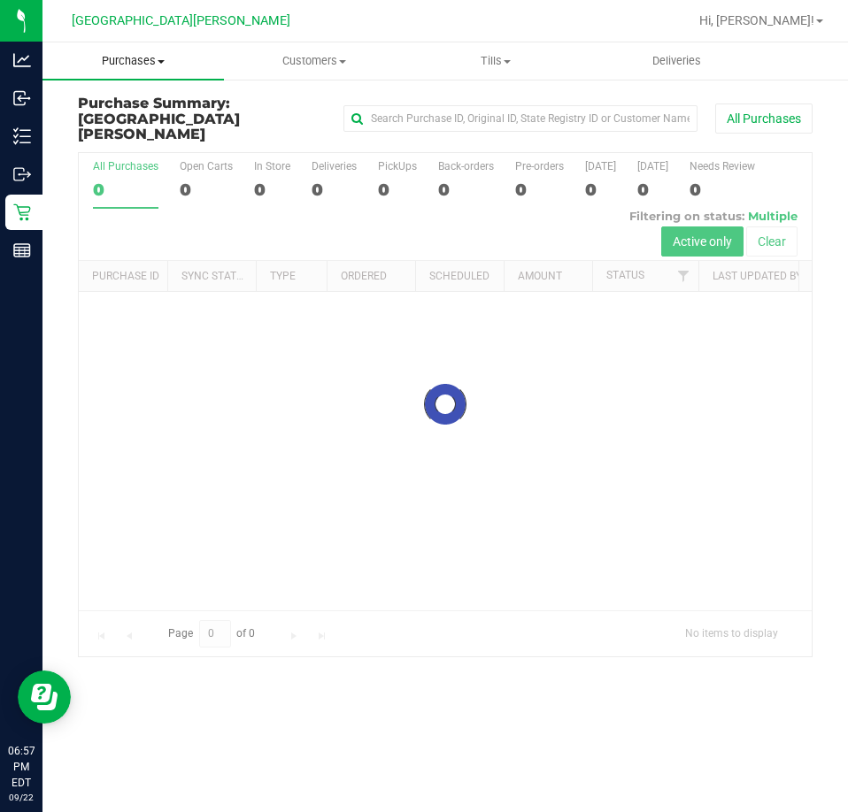
click at [123, 55] on span "Purchases" at bounding box center [132, 61] width 181 height 16
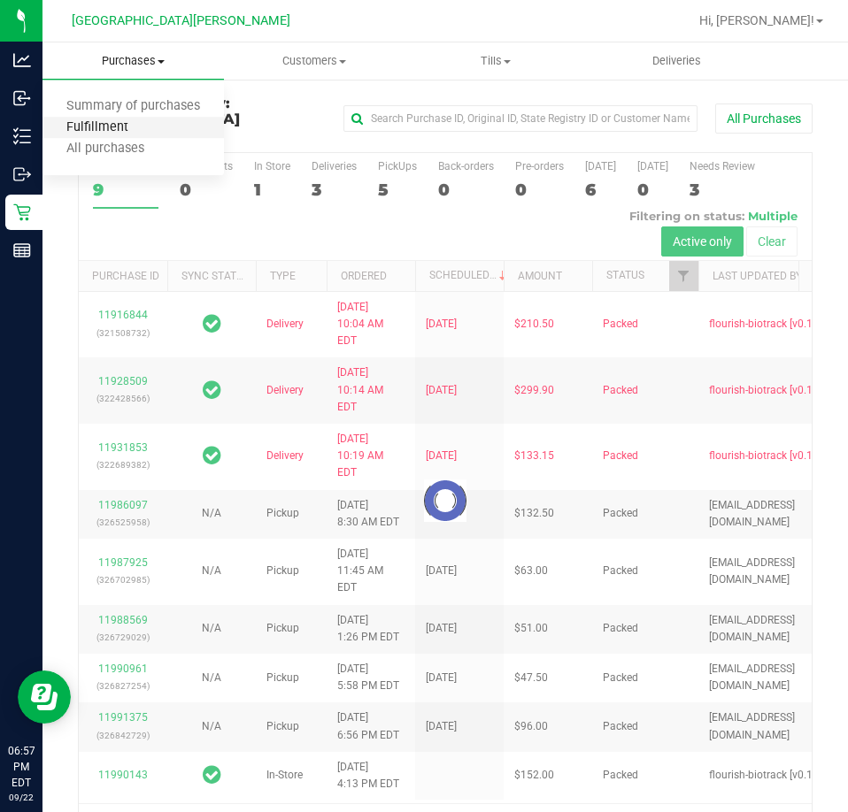
click at [117, 134] on span "Fulfillment" at bounding box center [97, 127] width 110 height 15
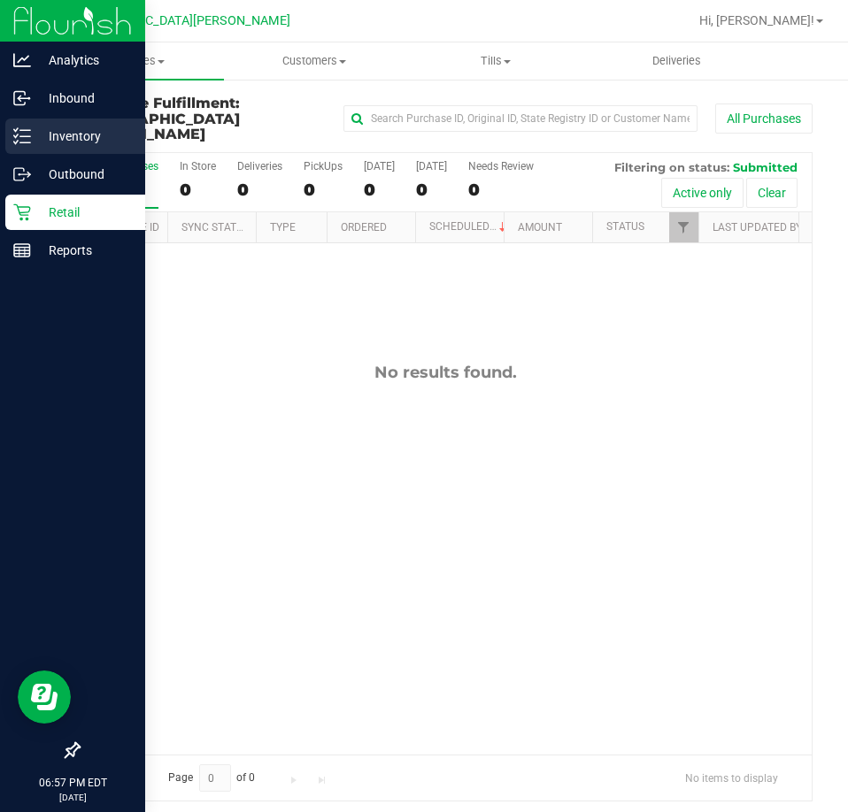
click at [20, 141] on icon at bounding box center [22, 136] width 18 height 18
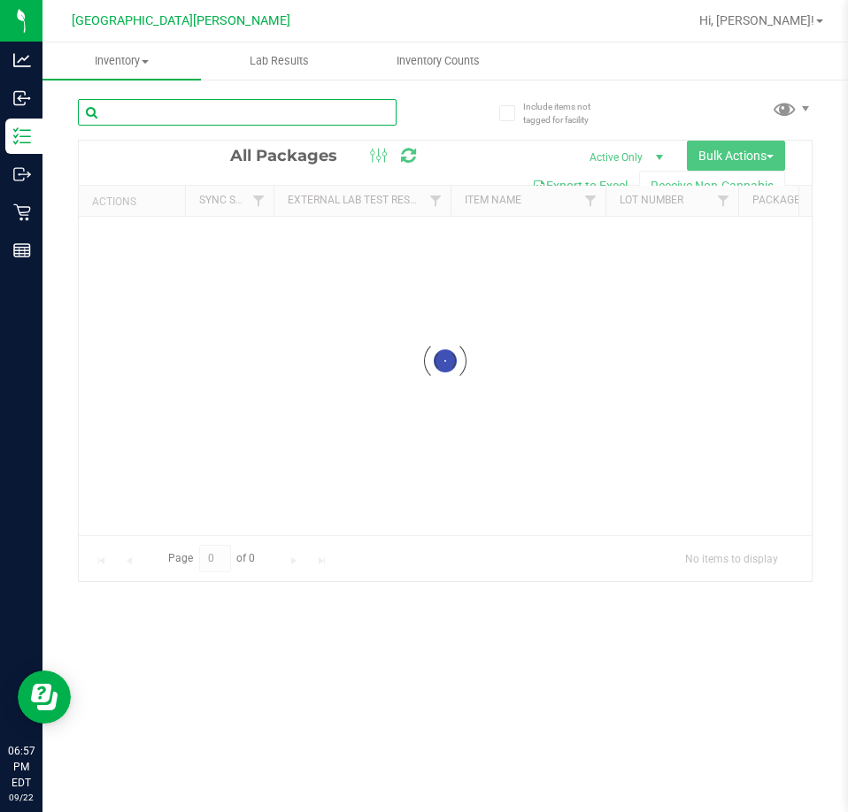
click at [193, 111] on input "text" at bounding box center [237, 112] width 319 height 27
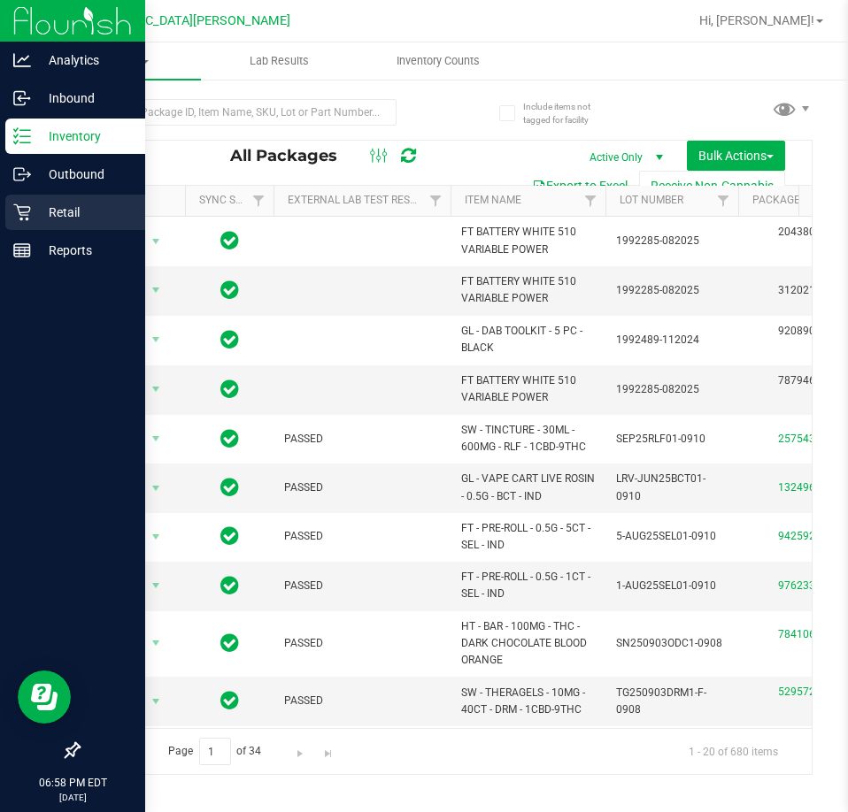
click at [81, 211] on p "Retail" at bounding box center [84, 212] width 106 height 21
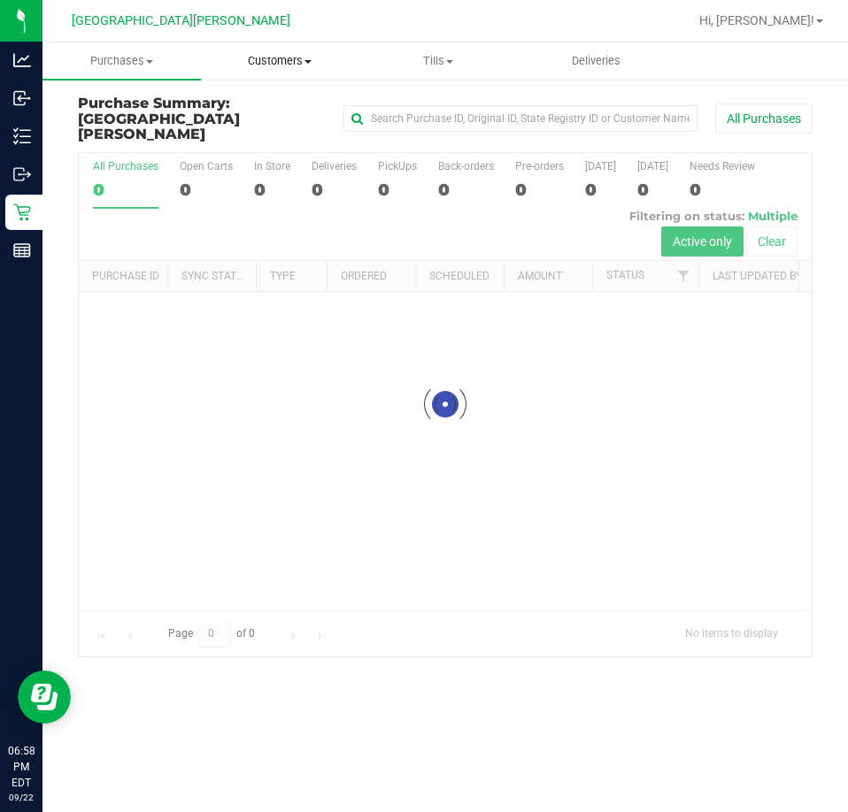
click at [276, 61] on span "Customers" at bounding box center [280, 61] width 157 height 16
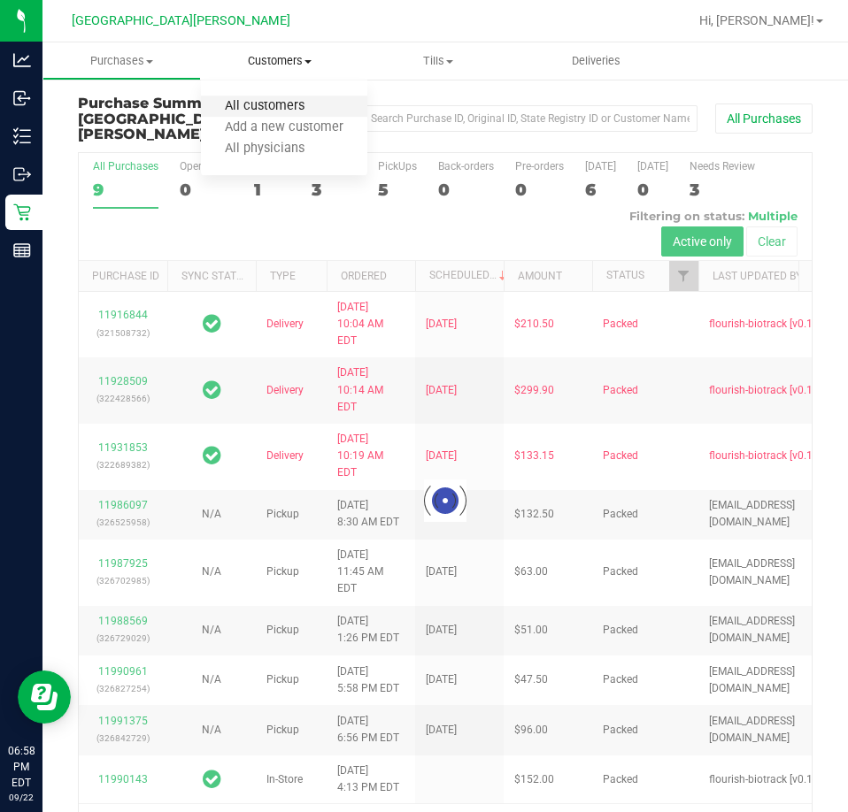
click at [253, 109] on span "All customers" at bounding box center [264, 106] width 127 height 15
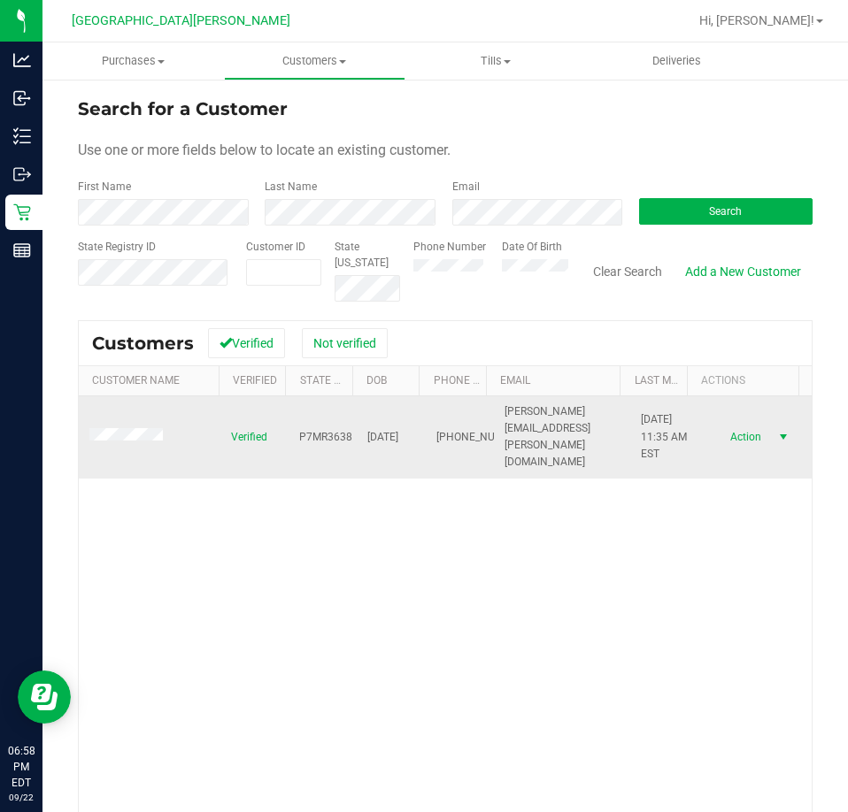
click at [728, 427] on span "Action" at bounding box center [744, 437] width 58 height 25
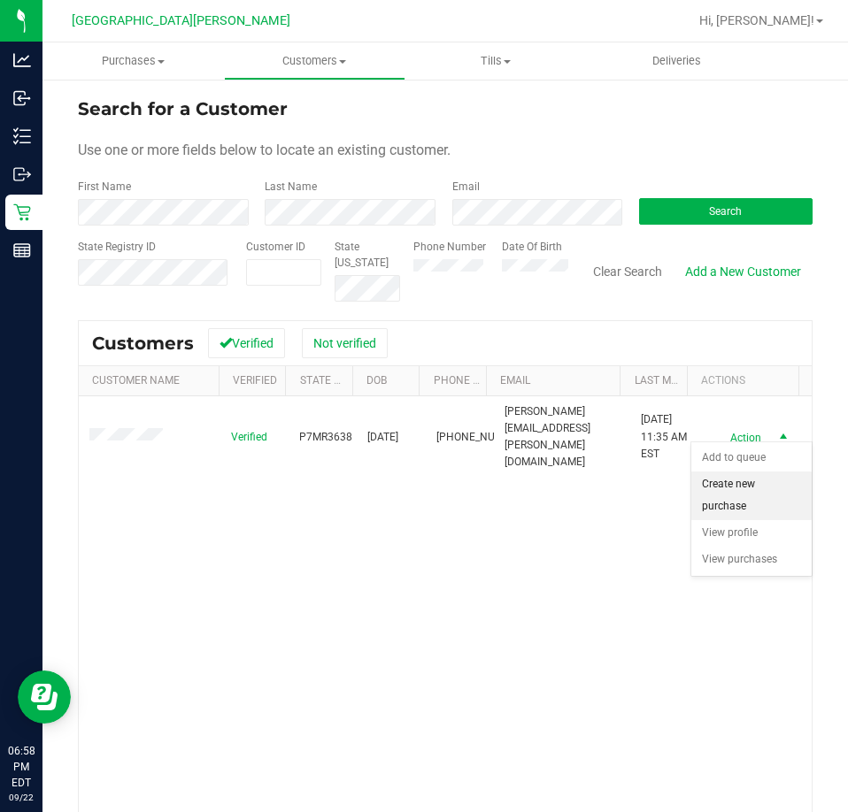
click at [761, 493] on li "Create new purchase" at bounding box center [751, 496] width 120 height 49
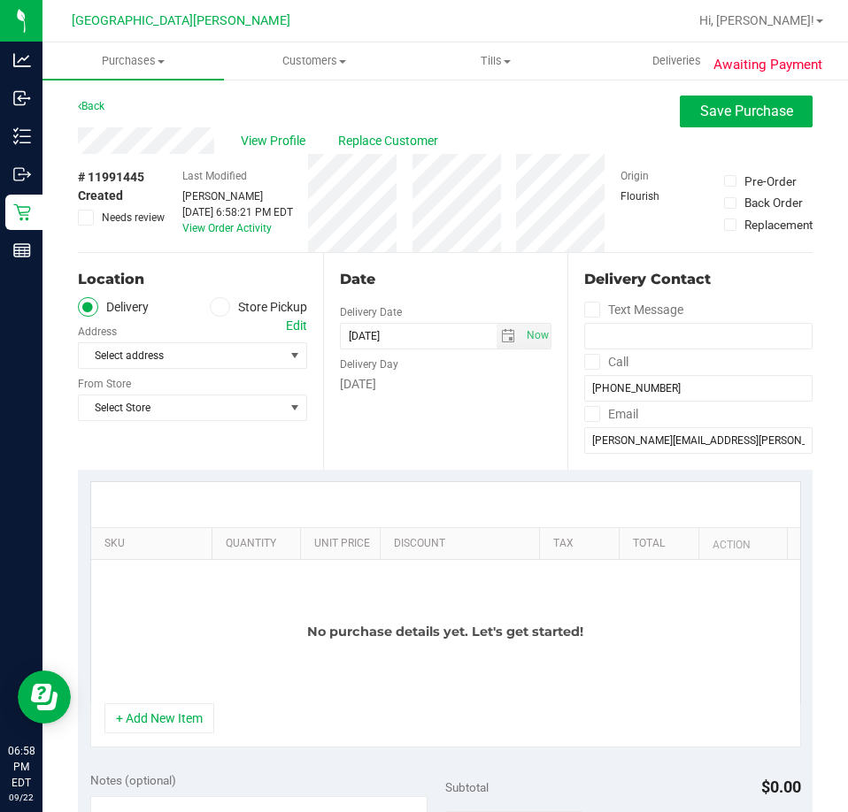
click at [224, 311] on label "Store Pickup" at bounding box center [258, 307] width 97 height 20
click at [0, 0] on input "Store Pickup" at bounding box center [0, 0] width 0 height 0
click at [203, 354] on span "Select Store" at bounding box center [181, 355] width 205 height 25
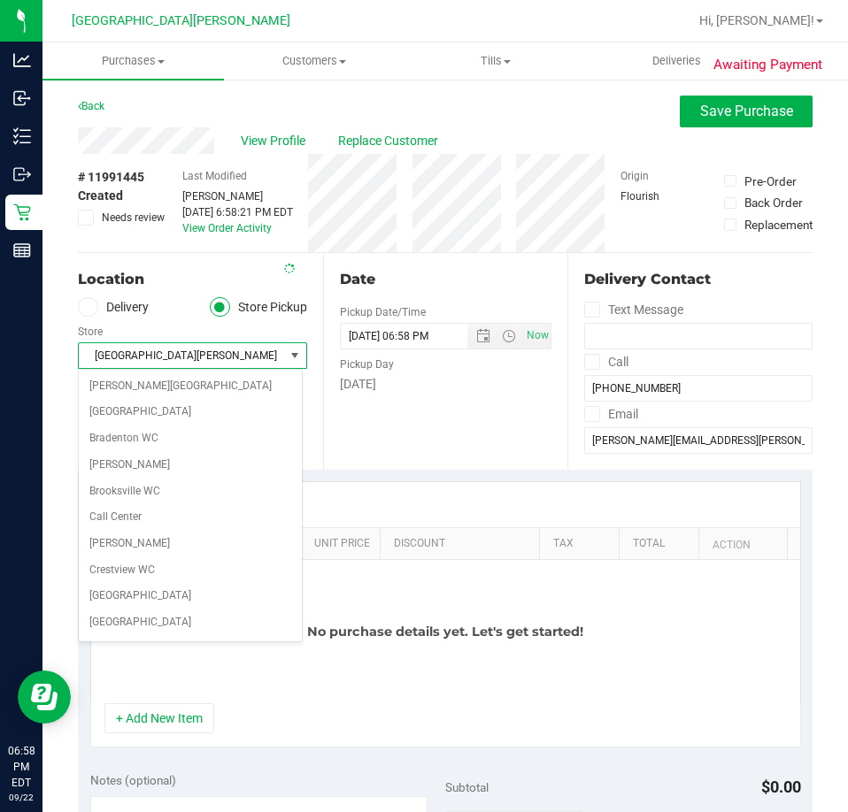
scroll to position [234, 0]
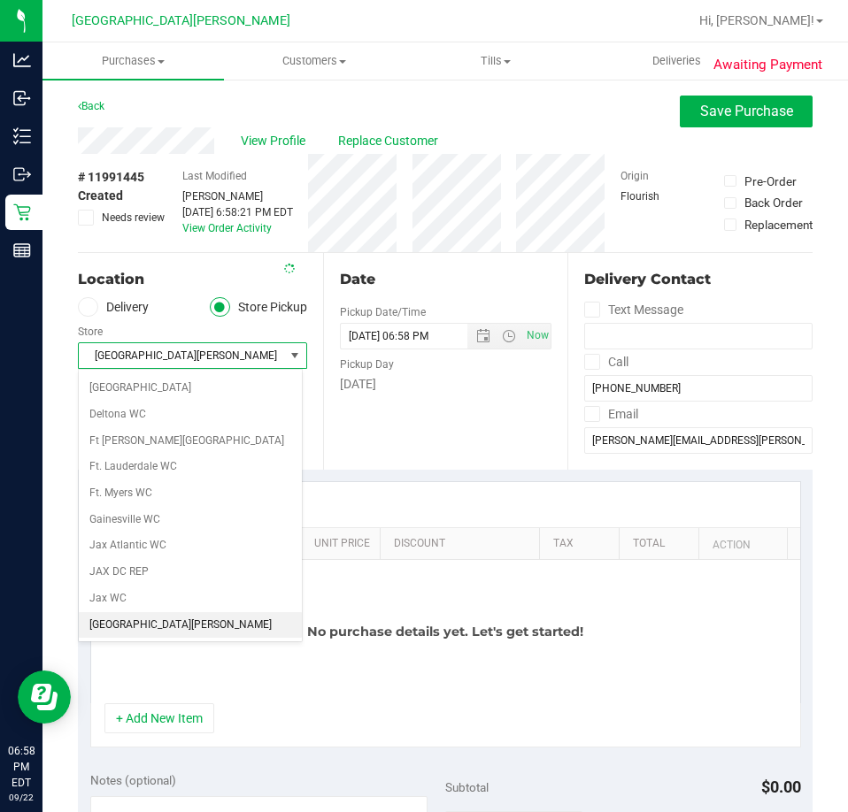
click at [203, 354] on span "[GEOGRAPHIC_DATA][PERSON_NAME]" at bounding box center [181, 355] width 205 height 25
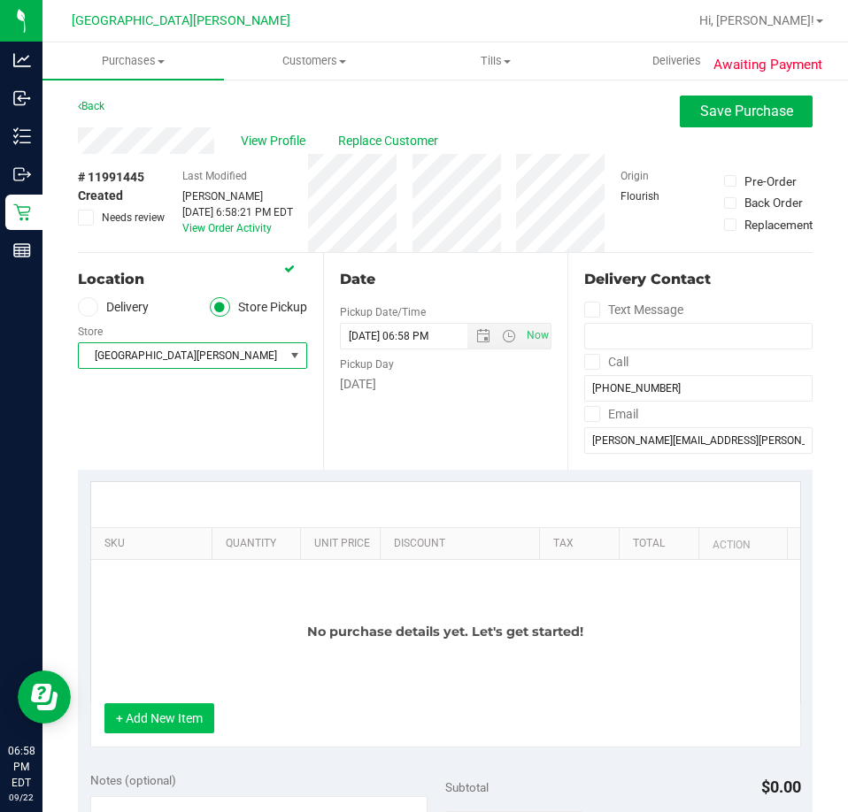
click at [148, 721] on button "+ Add New Item" at bounding box center [159, 718] width 110 height 30
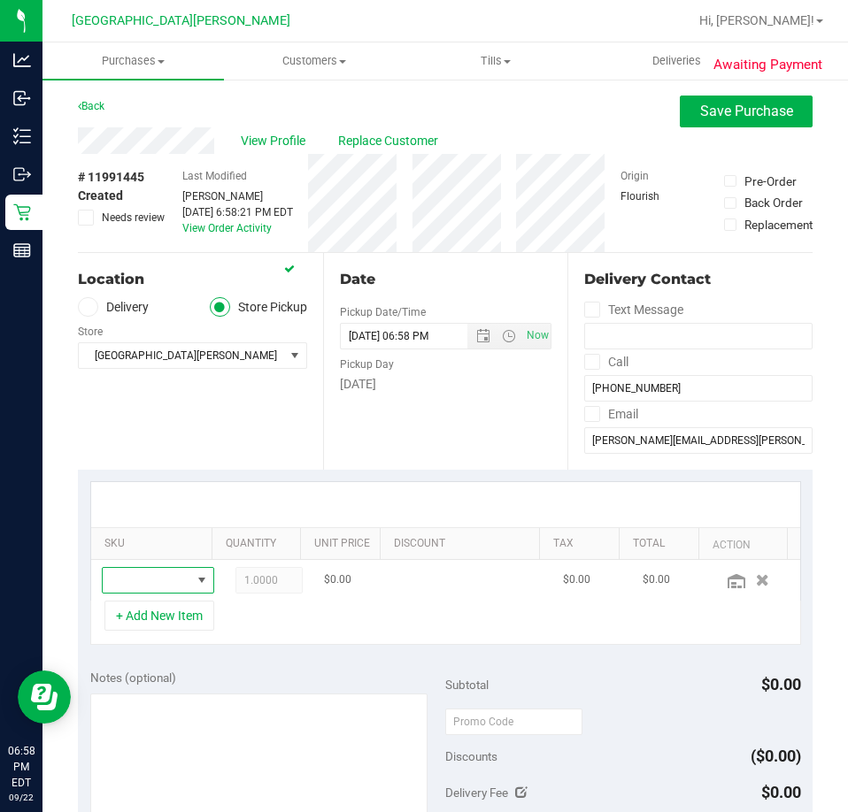
click at [156, 575] on span "NO DATA FOUND" at bounding box center [147, 580] width 88 height 25
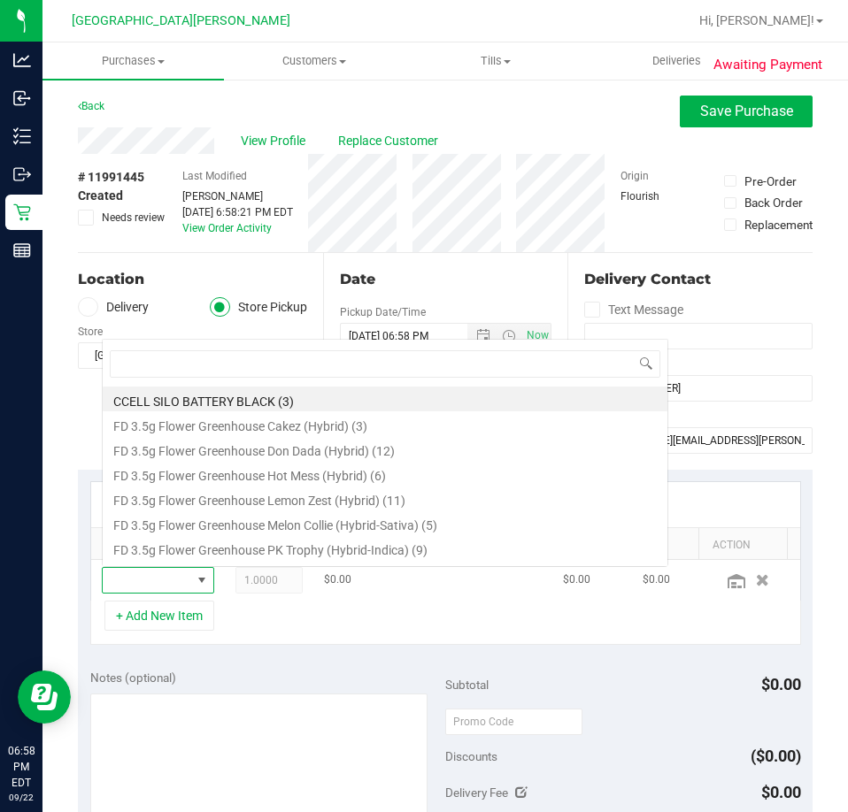
scroll to position [27, 73]
type input "ffp"
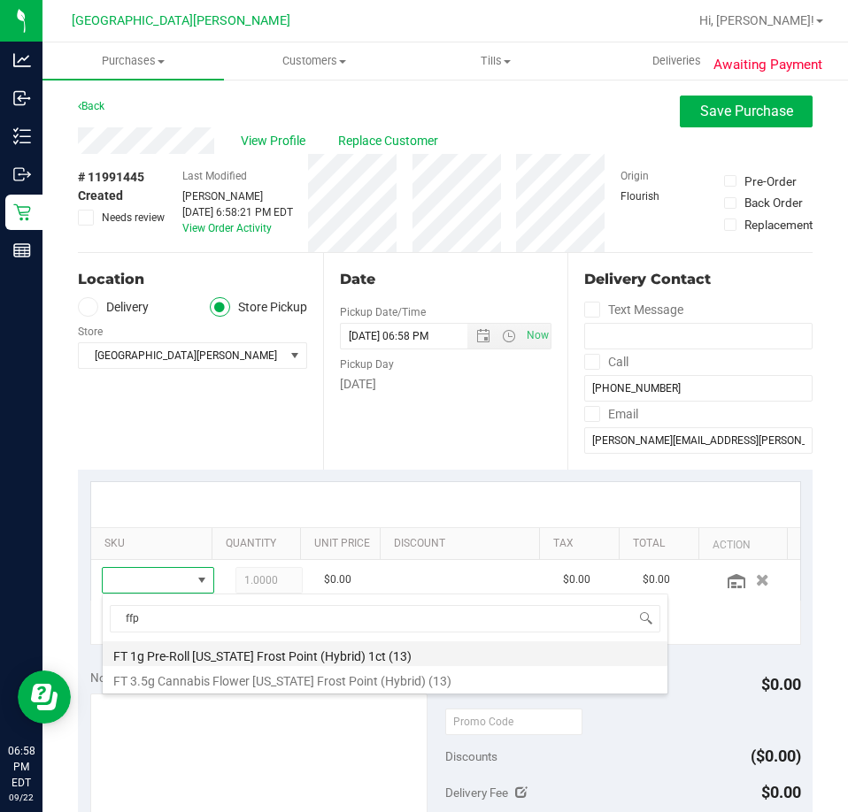
click at [164, 645] on li "FT 1g Pre-Roll [US_STATE] Frost Point (Hybrid) 1ct (13)" at bounding box center [385, 654] width 565 height 25
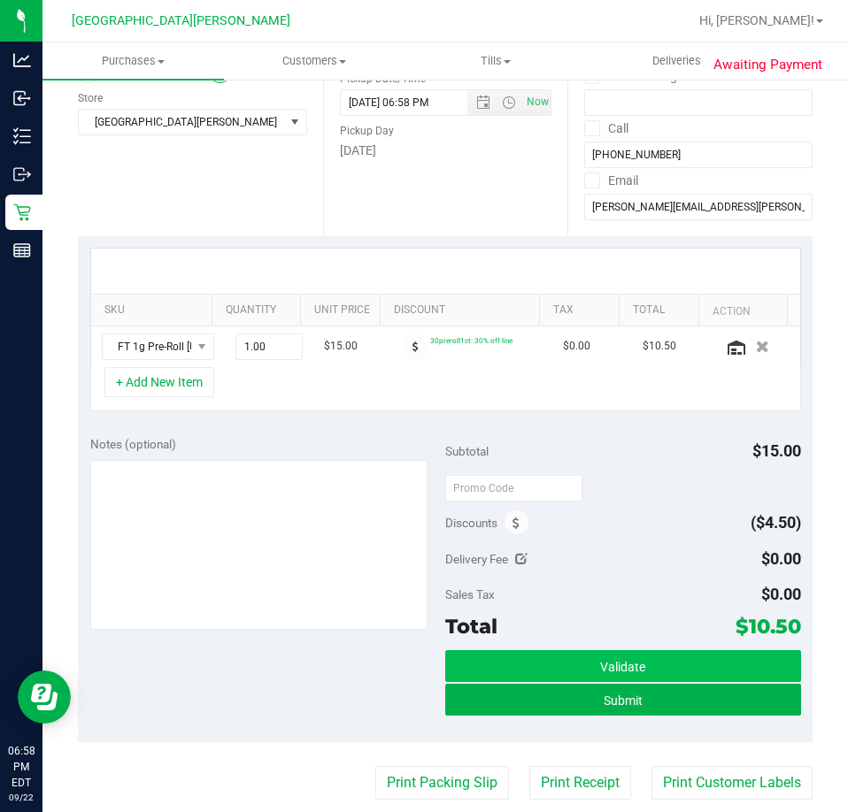
scroll to position [265, 0]
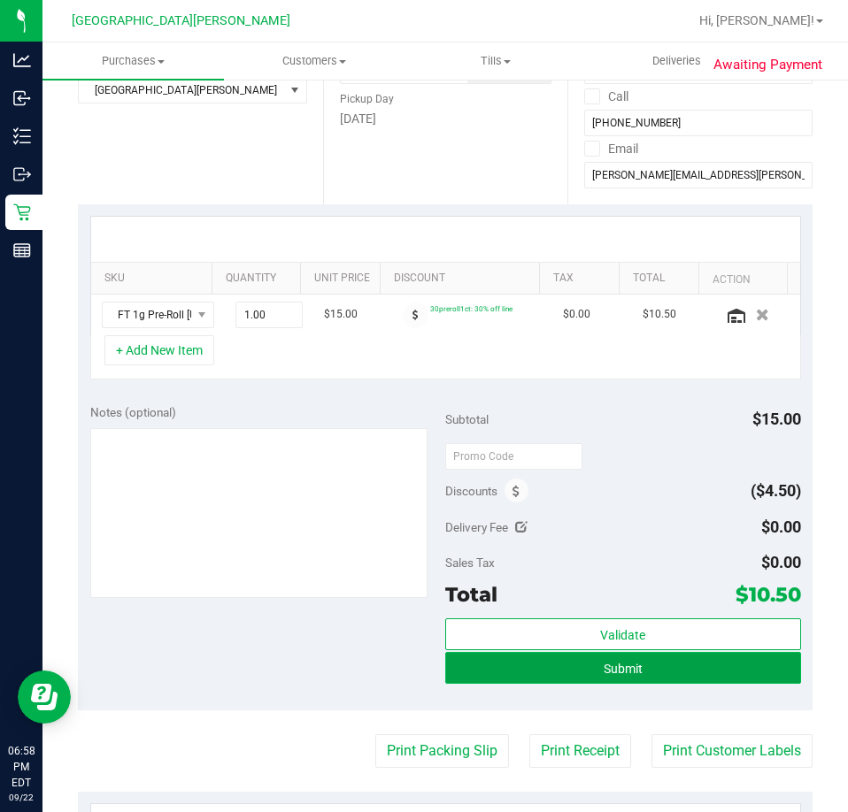
click at [627, 673] on span "Submit" at bounding box center [622, 669] width 39 height 14
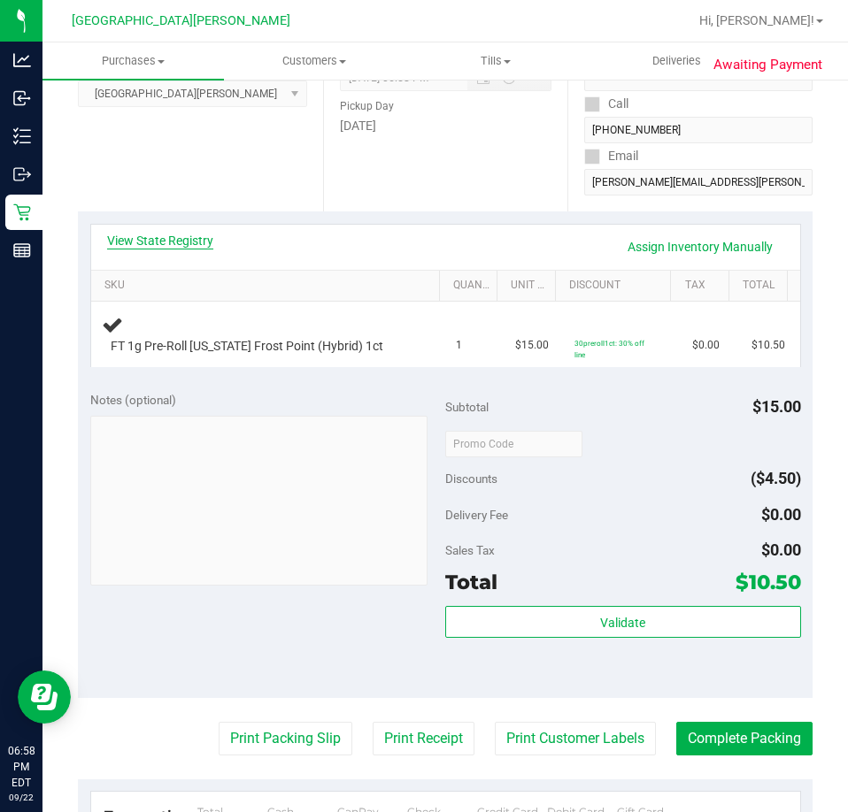
click at [198, 241] on link "View State Registry" at bounding box center [160, 241] width 106 height 18
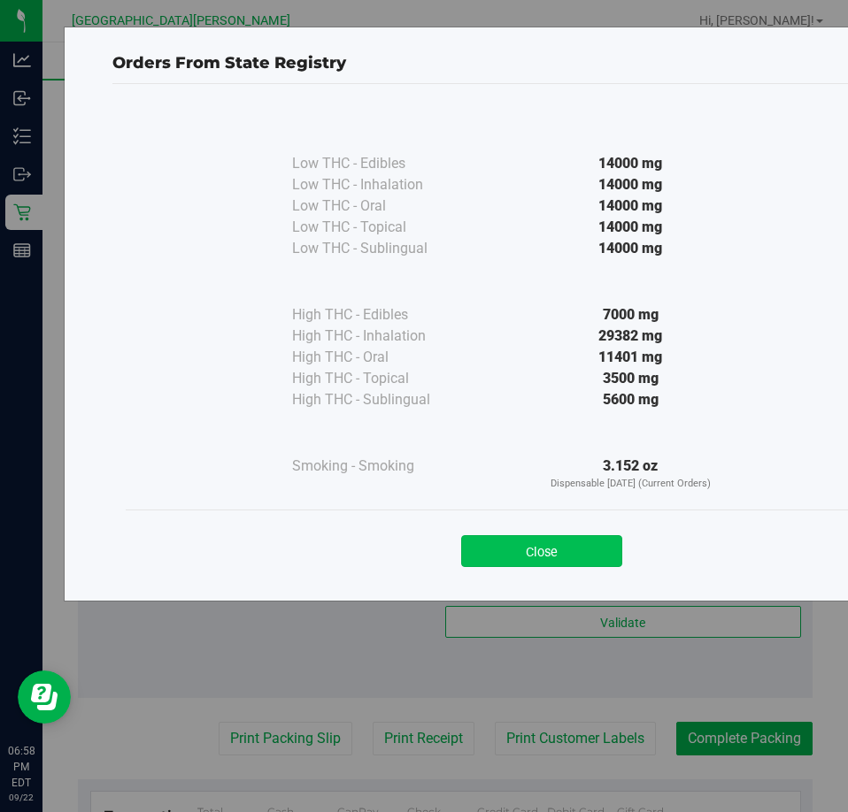
click at [539, 542] on button "Close" at bounding box center [541, 551] width 161 height 32
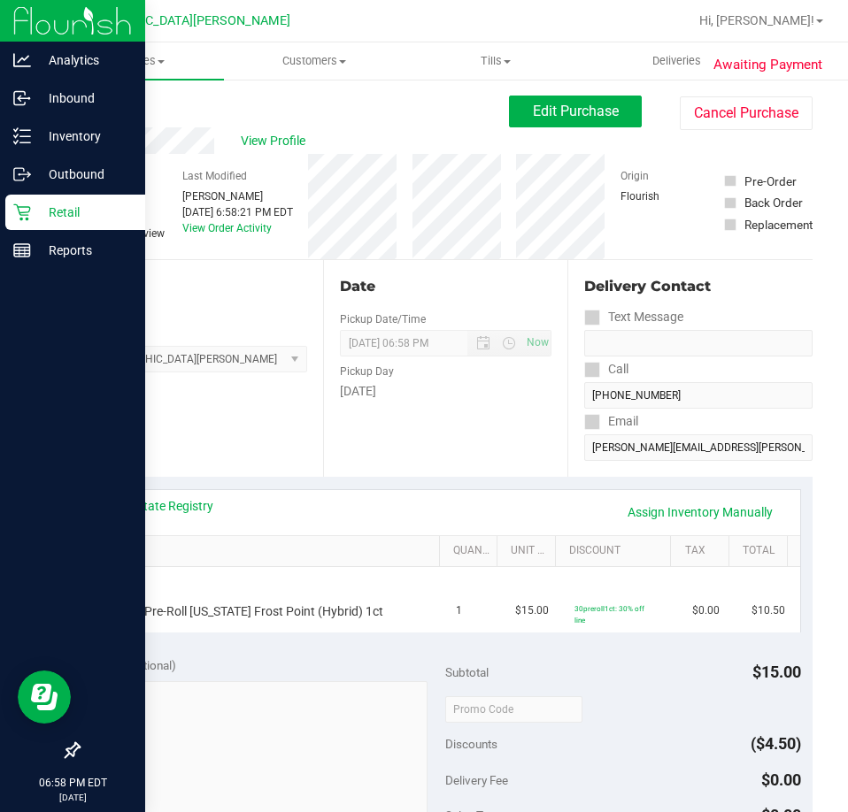
click at [35, 213] on p "Retail" at bounding box center [84, 212] width 106 height 21
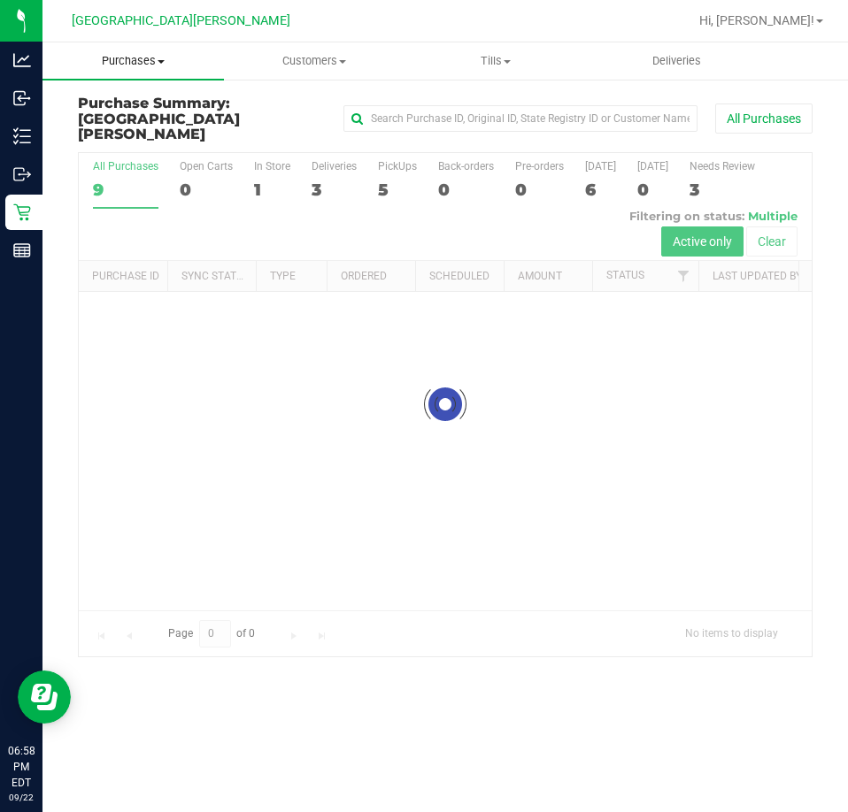
click at [128, 62] on span "Purchases" at bounding box center [132, 61] width 181 height 16
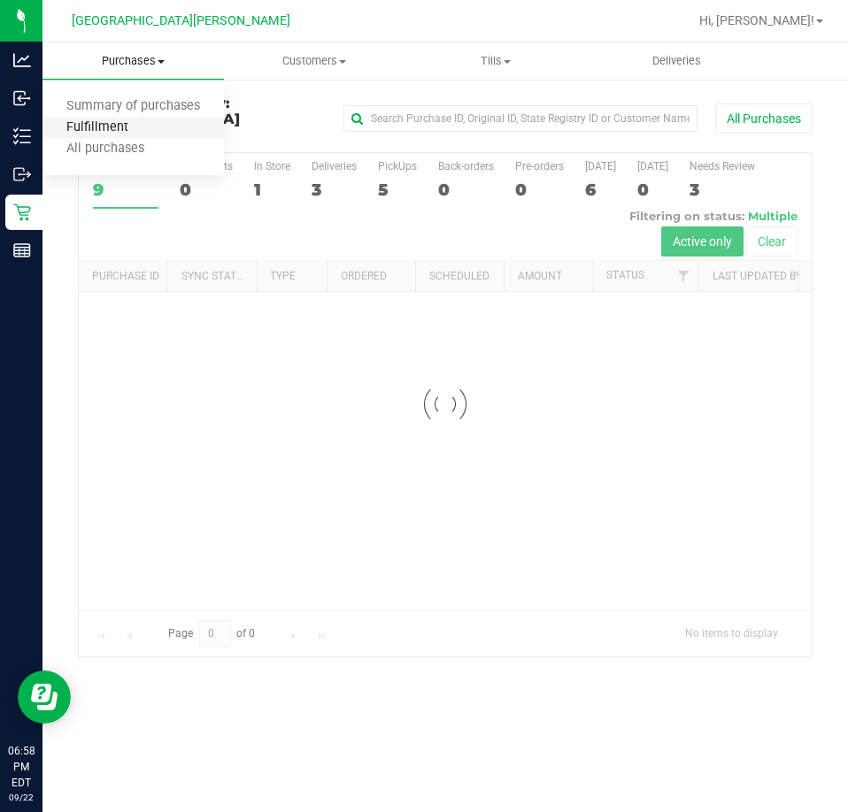
click at [131, 130] on span "Fulfillment" at bounding box center [97, 127] width 110 height 15
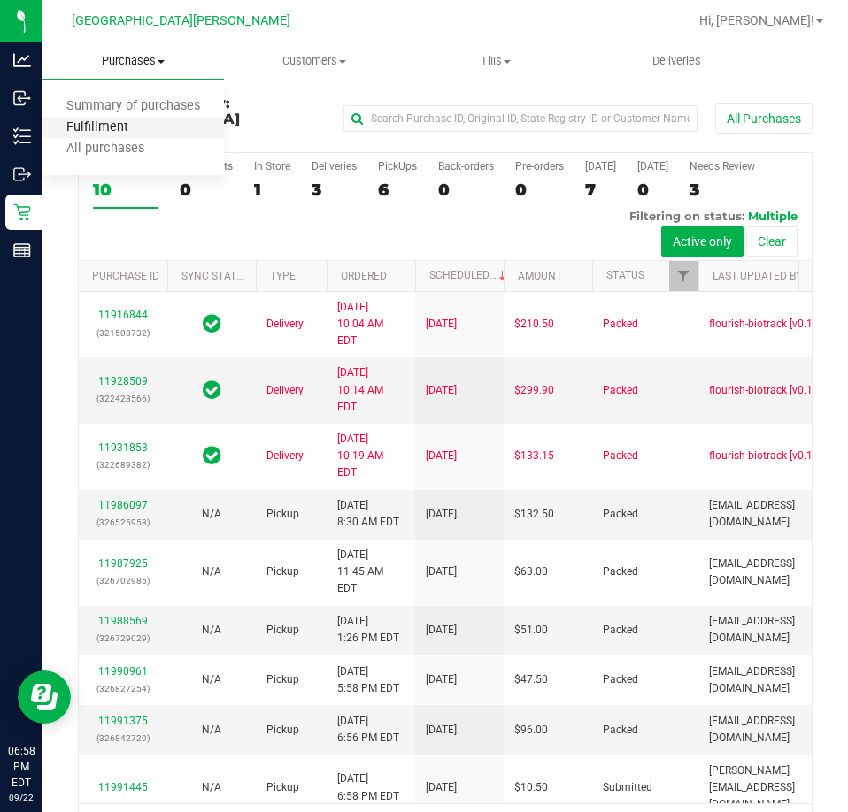
click at [113, 122] on span "Fulfillment" at bounding box center [97, 127] width 110 height 15
